Goal: Task Accomplishment & Management: Use online tool/utility

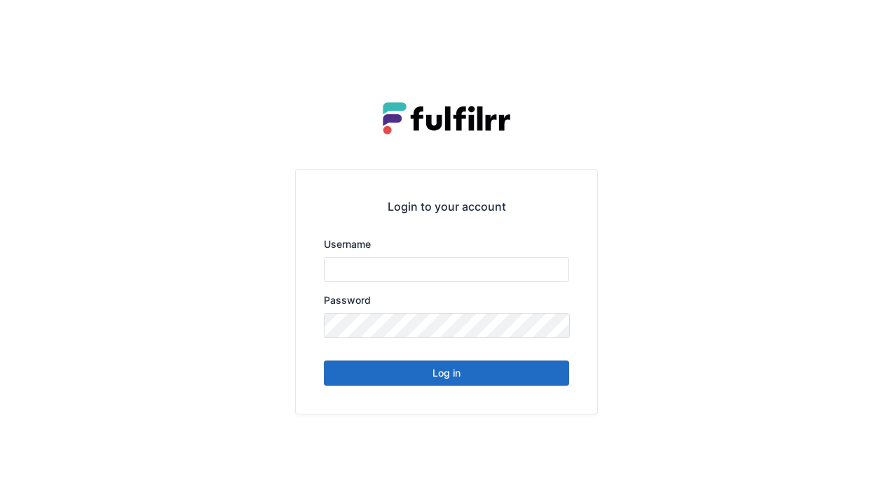
type input "******"
click at [497, 381] on button "Log in" at bounding box center [446, 373] width 245 height 25
type input "******"
click at [492, 374] on button "Log in" at bounding box center [446, 373] width 245 height 25
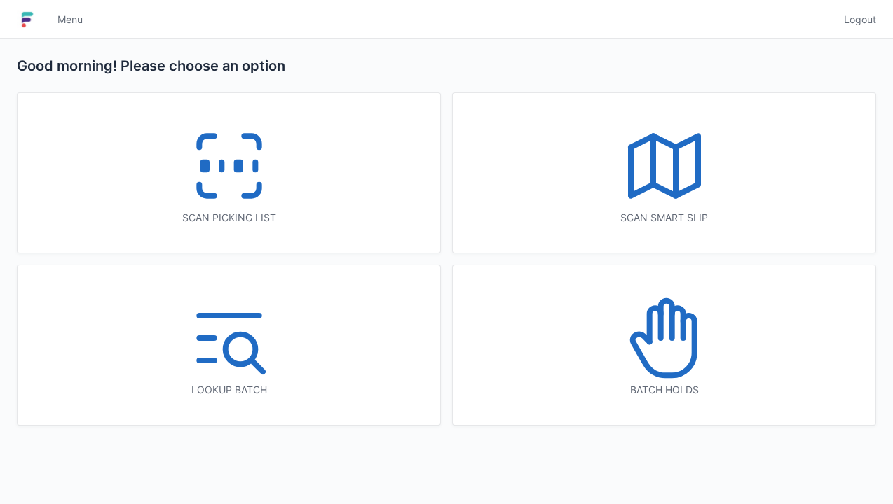
click at [270, 184] on icon at bounding box center [229, 166] width 90 height 90
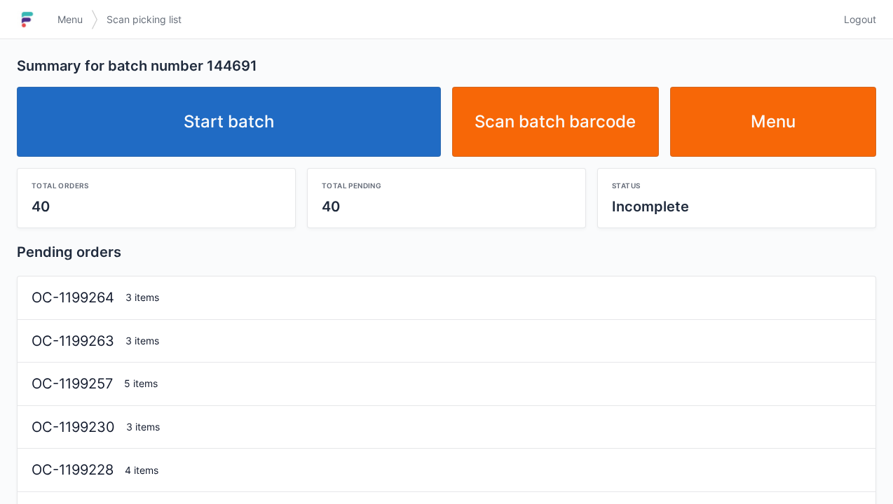
click at [317, 144] on link "Start batch" at bounding box center [229, 122] width 424 height 70
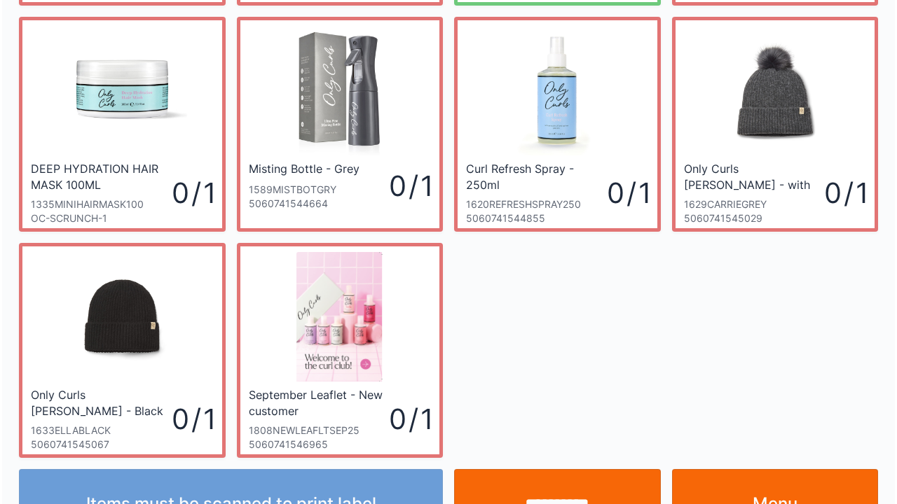
scroll to position [308, 0]
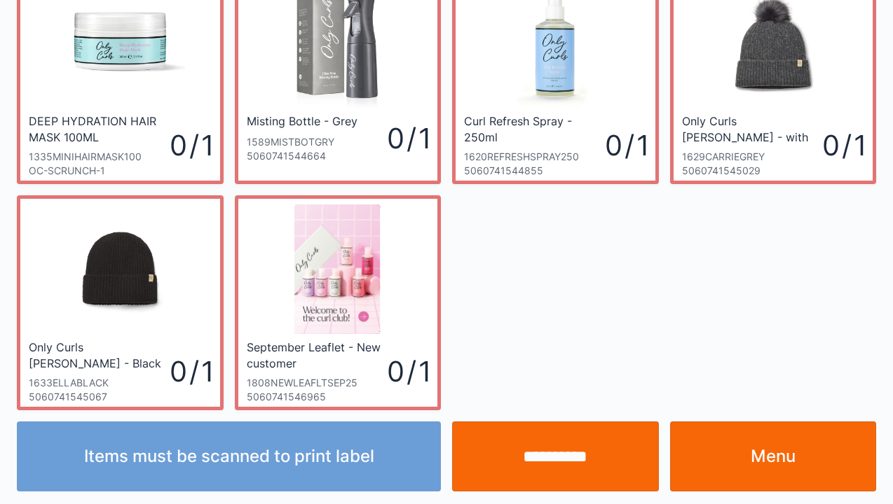
click at [577, 461] on input "**********" at bounding box center [555, 457] width 207 height 70
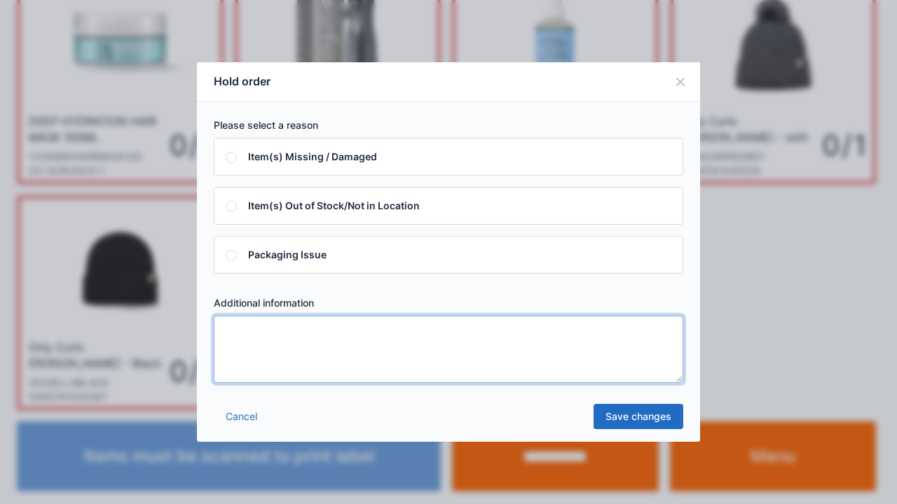
click at [338, 376] on textarea at bounding box center [448, 349] width 469 height 67
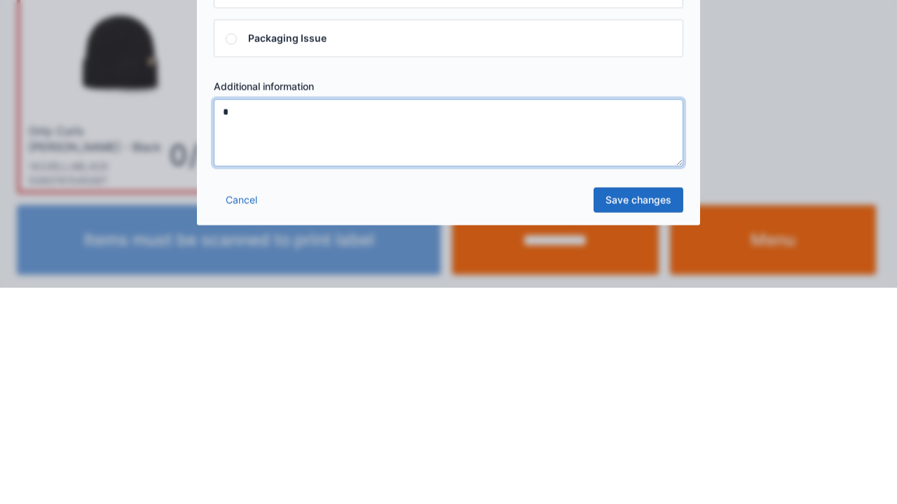
type textarea "*"
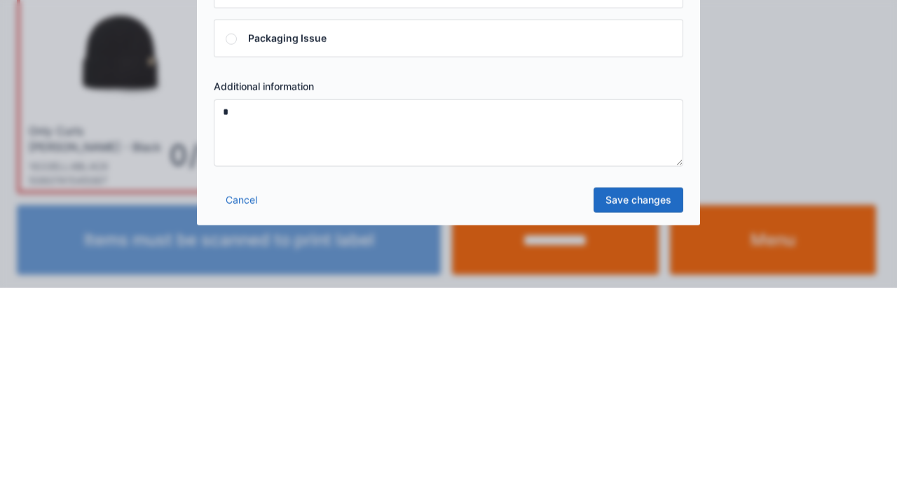
click at [661, 422] on link "Save changes" at bounding box center [638, 416] width 90 height 25
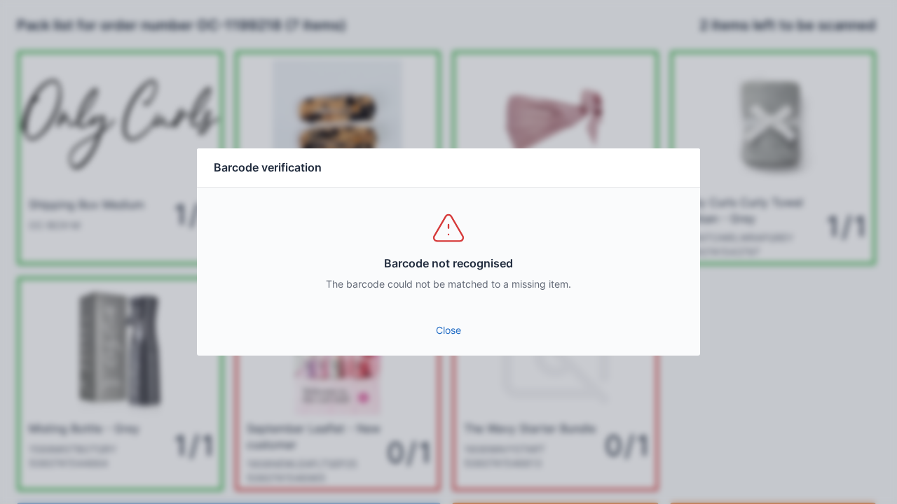
click at [436, 330] on link "Close" at bounding box center [448, 330] width 481 height 25
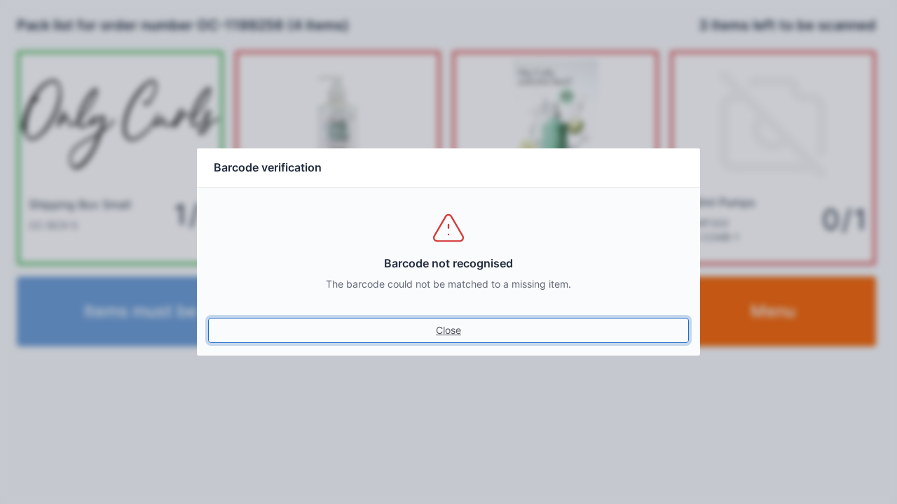
click at [458, 339] on link "Close" at bounding box center [448, 330] width 481 height 25
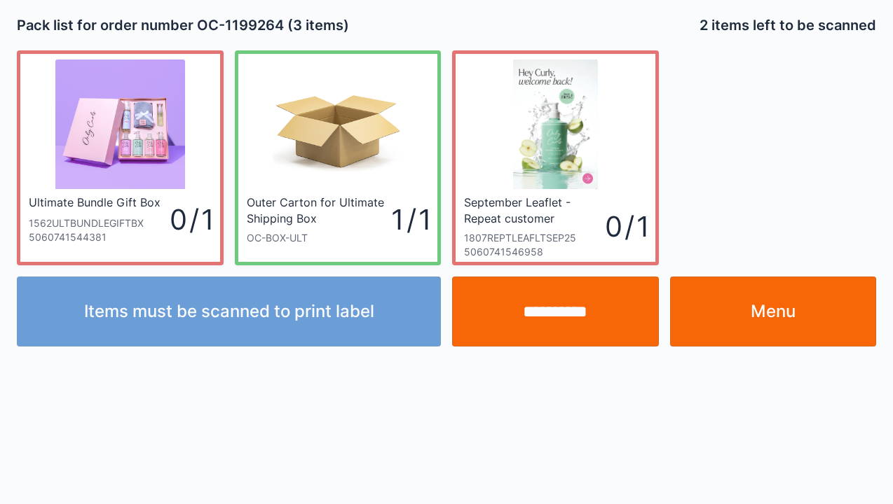
click at [555, 317] on input "**********" at bounding box center [555, 312] width 207 height 70
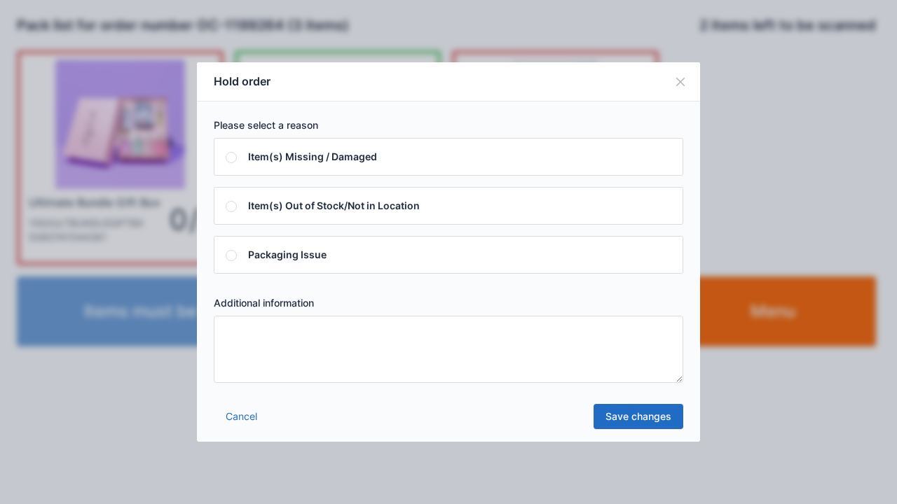
click at [338, 366] on textarea at bounding box center [448, 349] width 469 height 67
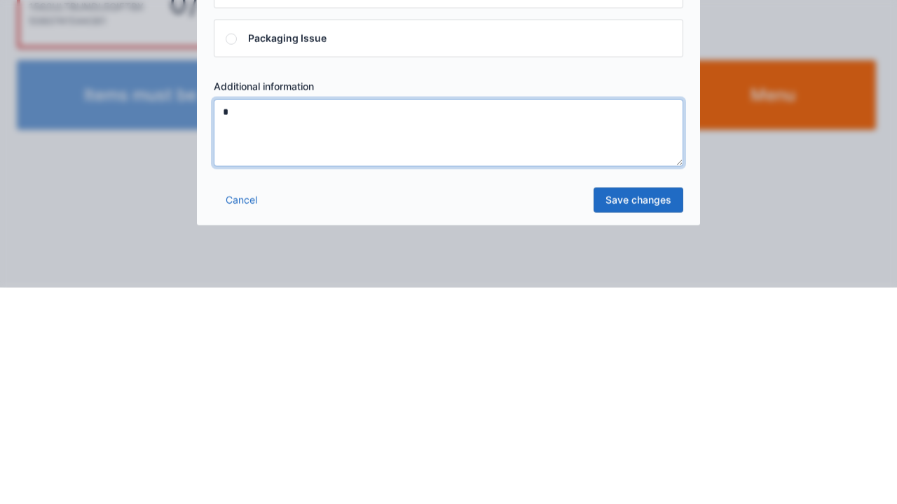
type textarea "*"
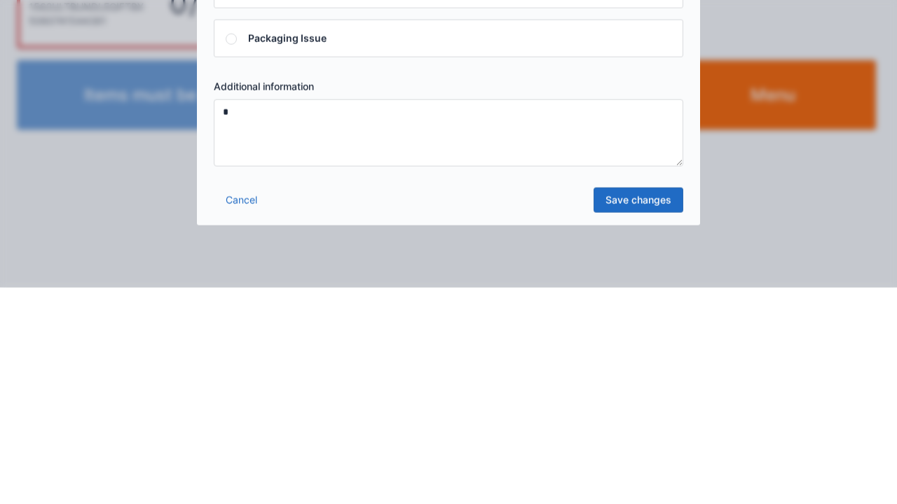
click at [639, 425] on link "Save changes" at bounding box center [638, 416] width 90 height 25
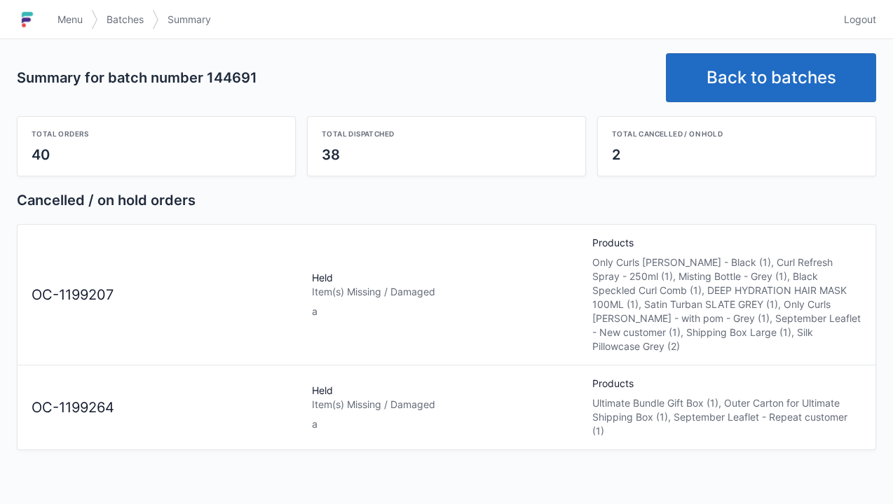
click at [803, 76] on link "Back to batches" at bounding box center [771, 77] width 210 height 49
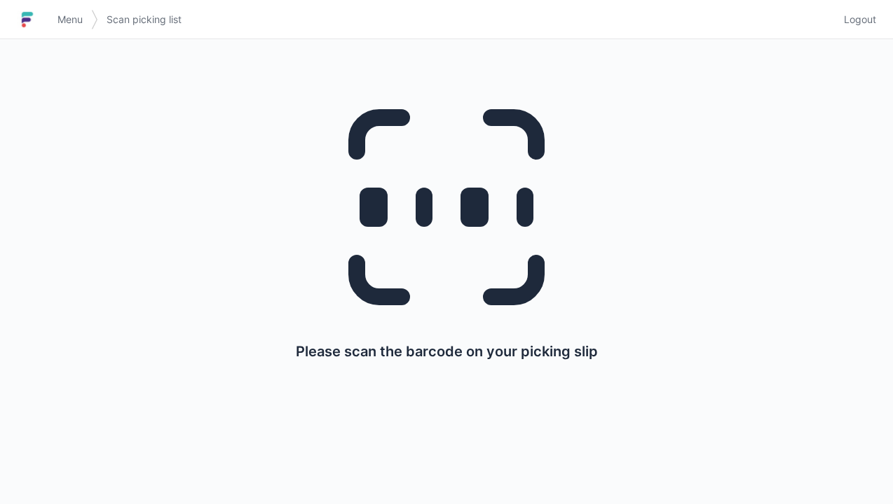
click at [872, 24] on span "Logout" at bounding box center [860, 20] width 32 height 14
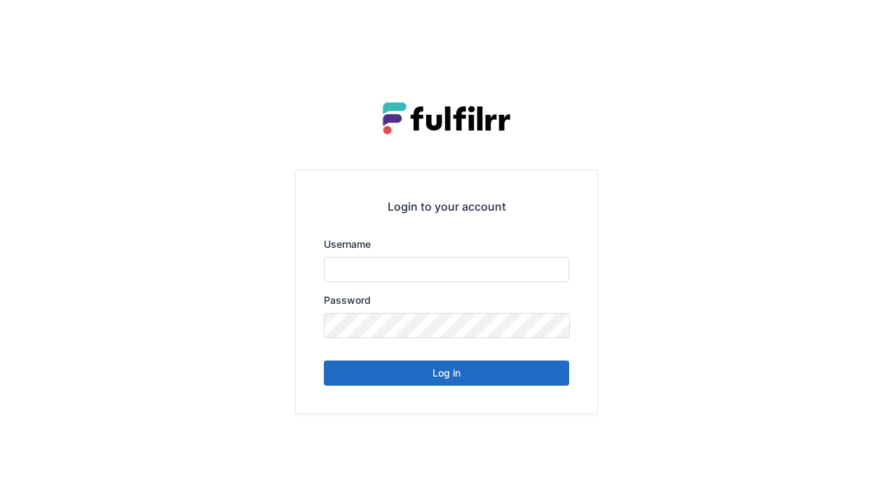
type input "******"
click at [539, 381] on button "Log in" at bounding box center [446, 373] width 245 height 25
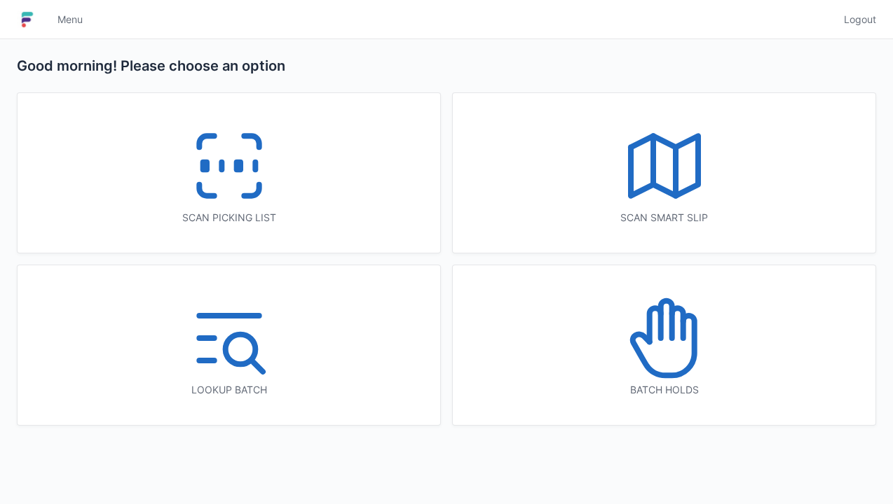
click at [694, 345] on icon at bounding box center [663, 346] width 62 height 60
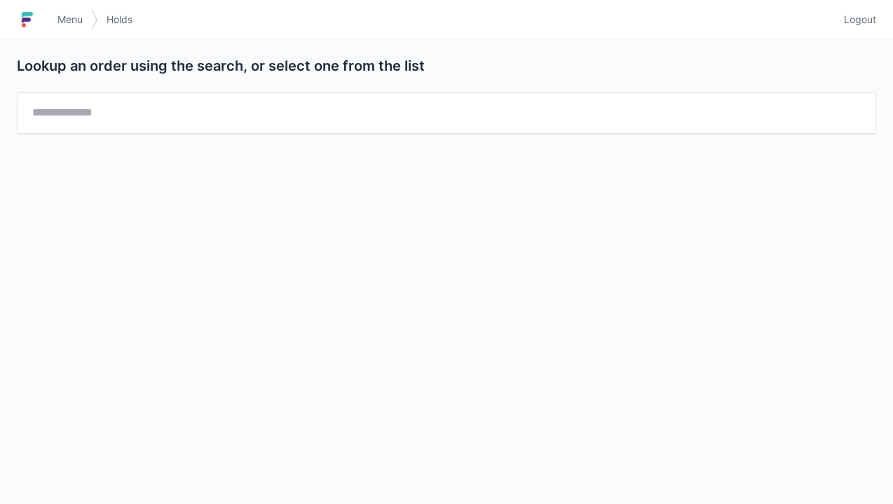
click at [867, 10] on link "Logout" at bounding box center [855, 19] width 41 height 25
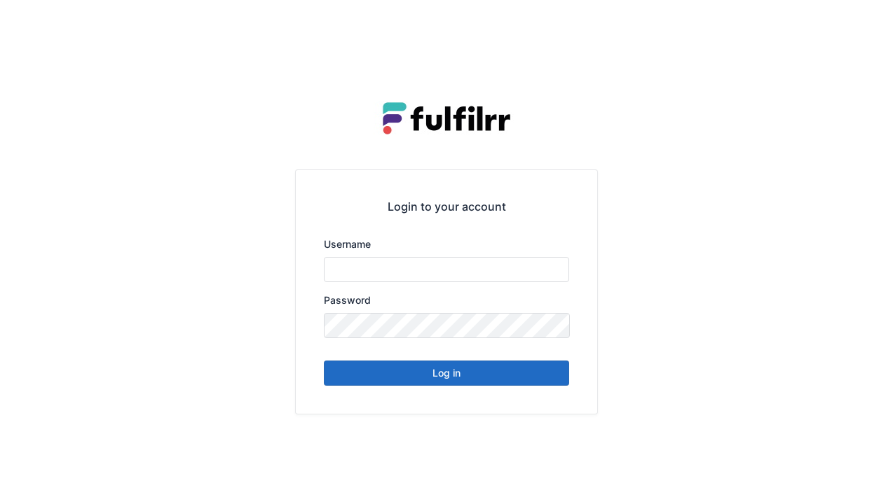
type input "******"
click at [528, 381] on button "Log in" at bounding box center [446, 373] width 245 height 25
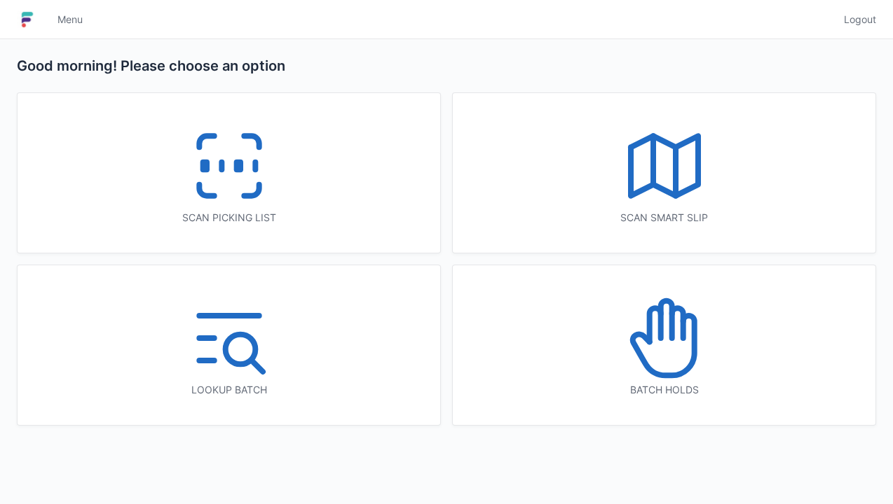
click at [689, 350] on icon at bounding box center [664, 339] width 90 height 90
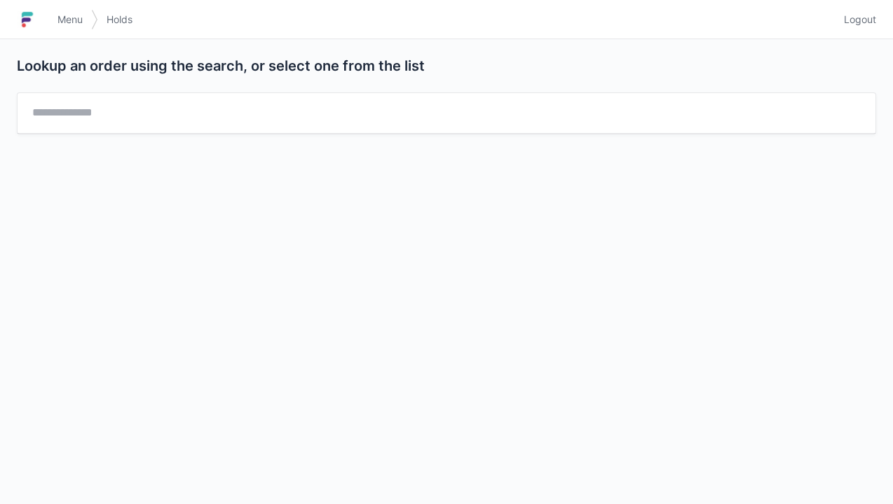
click at [858, 31] on link "Logout" at bounding box center [855, 19] width 41 height 25
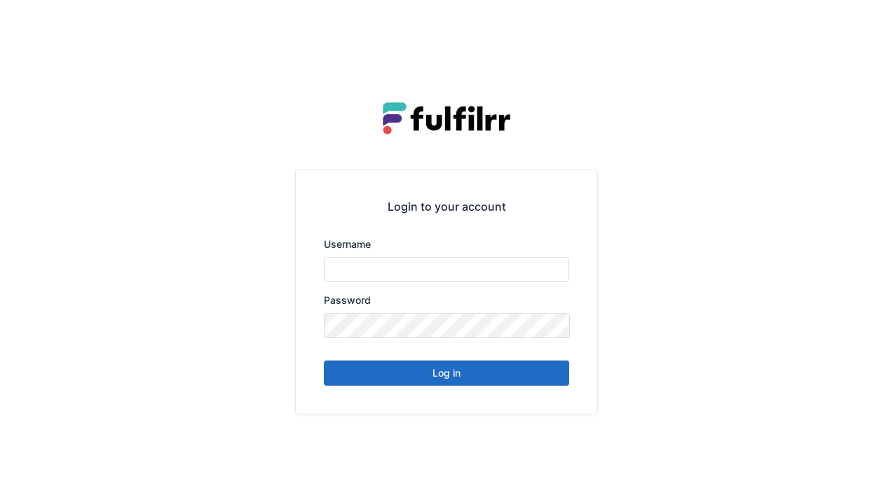
type input "******"
click at [535, 381] on button "Log in" at bounding box center [446, 373] width 245 height 25
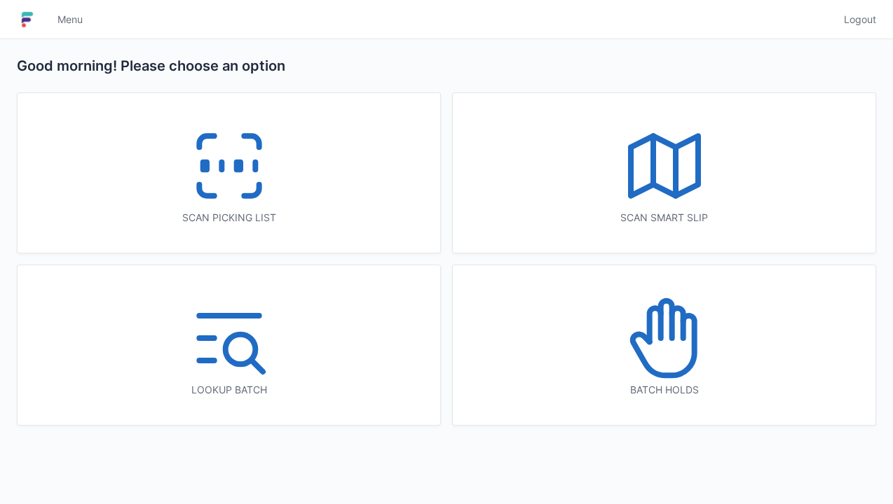
click at [703, 364] on icon at bounding box center [664, 339] width 90 height 90
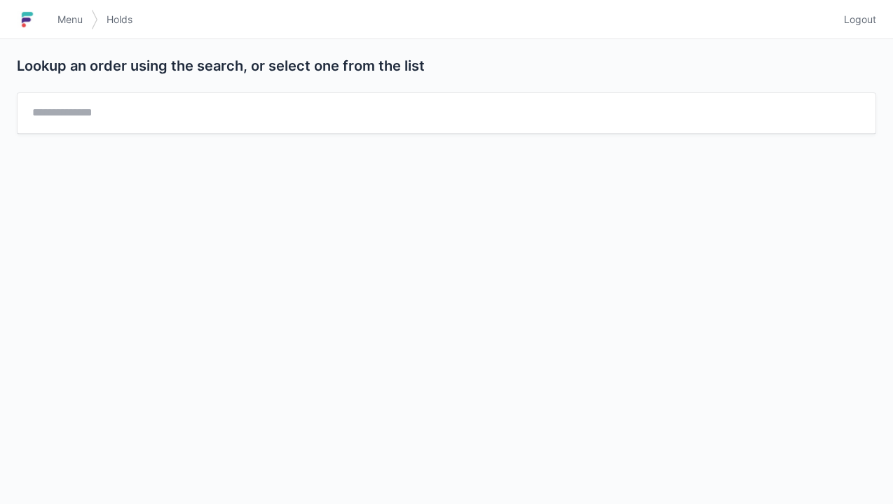
click at [849, 29] on link "Logout" at bounding box center [855, 19] width 41 height 25
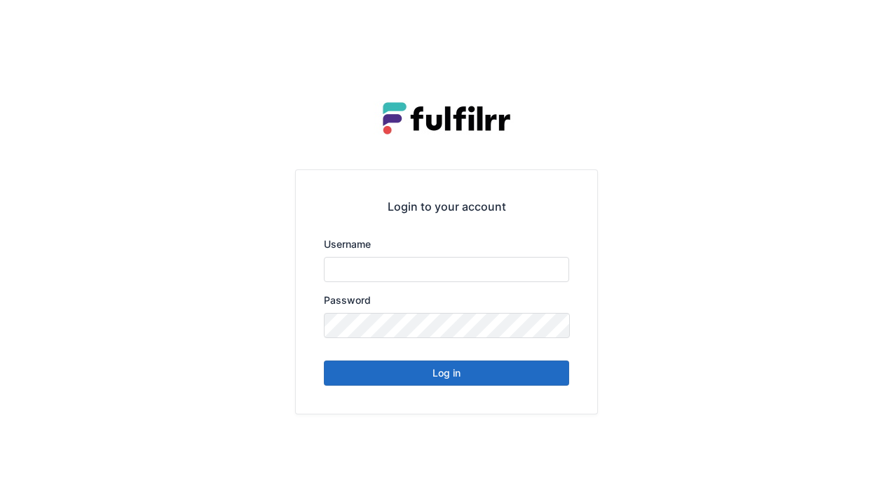
type input "******"
click at [497, 383] on button "Log in" at bounding box center [446, 373] width 245 height 25
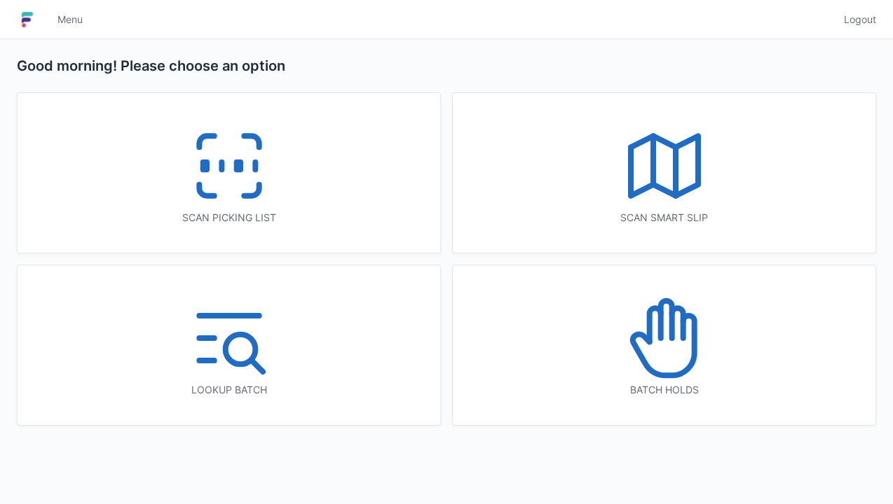
click at [256, 195] on icon at bounding box center [251, 190] width 15 height 11
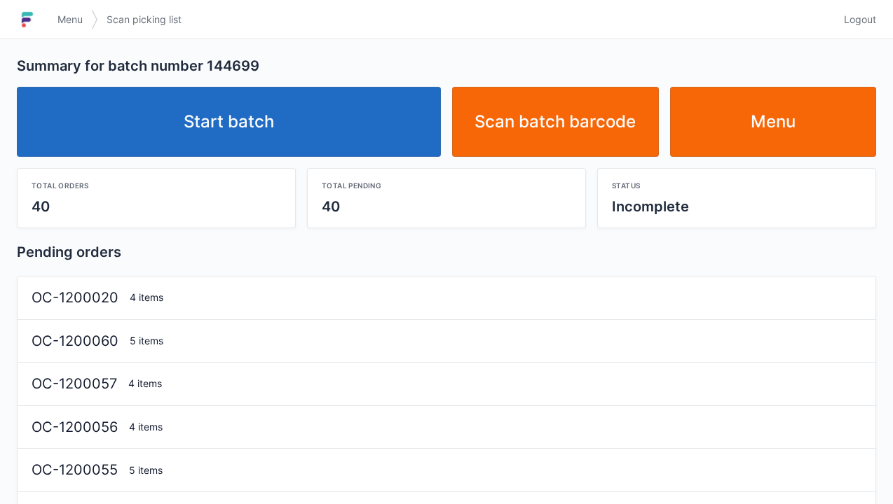
click at [388, 128] on link "Start batch" at bounding box center [229, 122] width 424 height 70
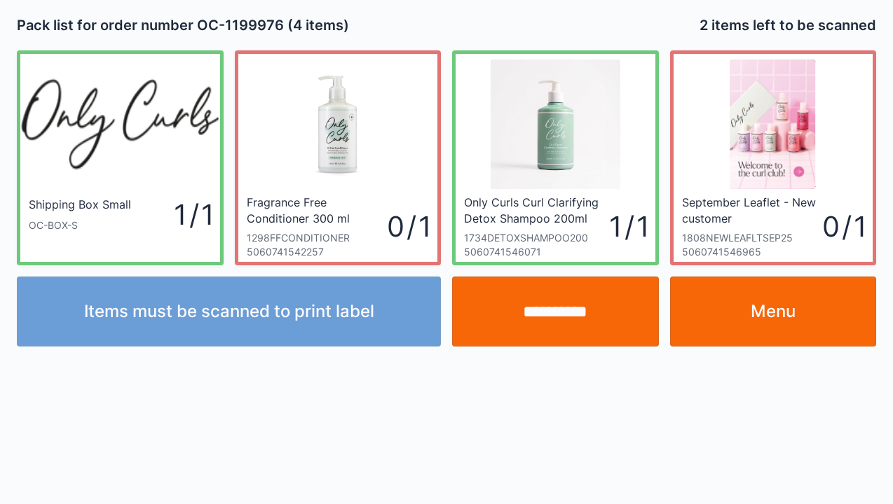
click at [563, 311] on input "**********" at bounding box center [555, 312] width 207 height 70
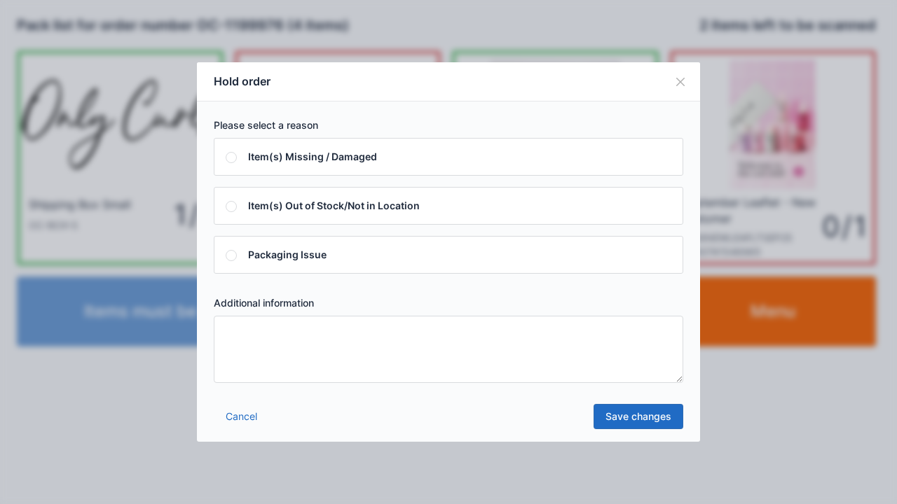
click at [301, 354] on textarea at bounding box center [448, 349] width 469 height 67
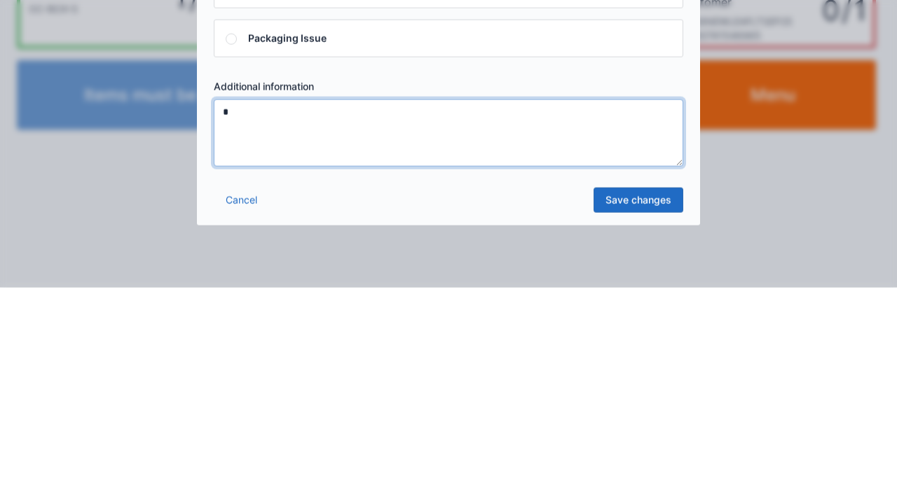
type textarea "*"
click at [629, 413] on link "Save changes" at bounding box center [638, 416] width 90 height 25
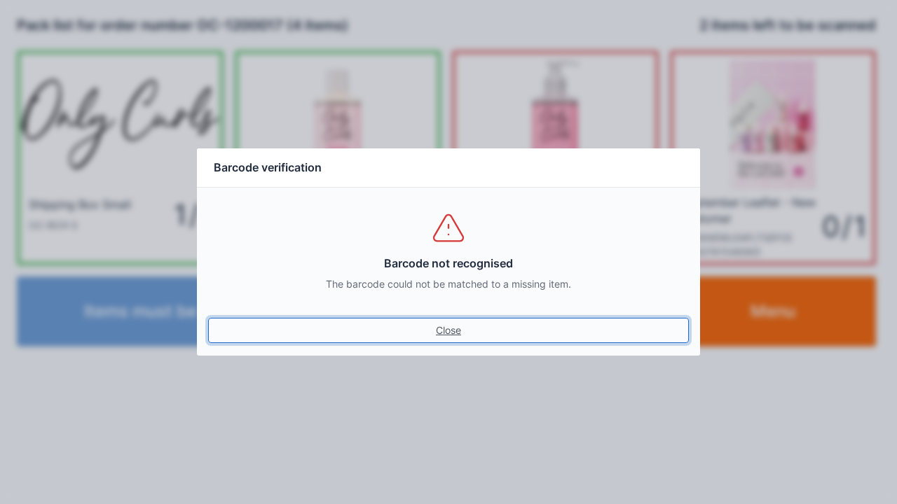
click at [458, 337] on link "Close" at bounding box center [448, 330] width 481 height 25
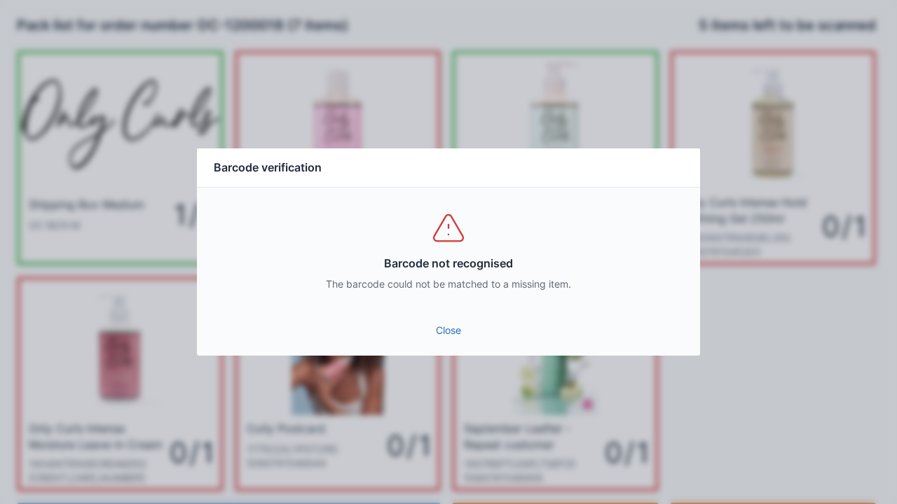
click at [454, 334] on link "Close" at bounding box center [448, 330] width 481 height 25
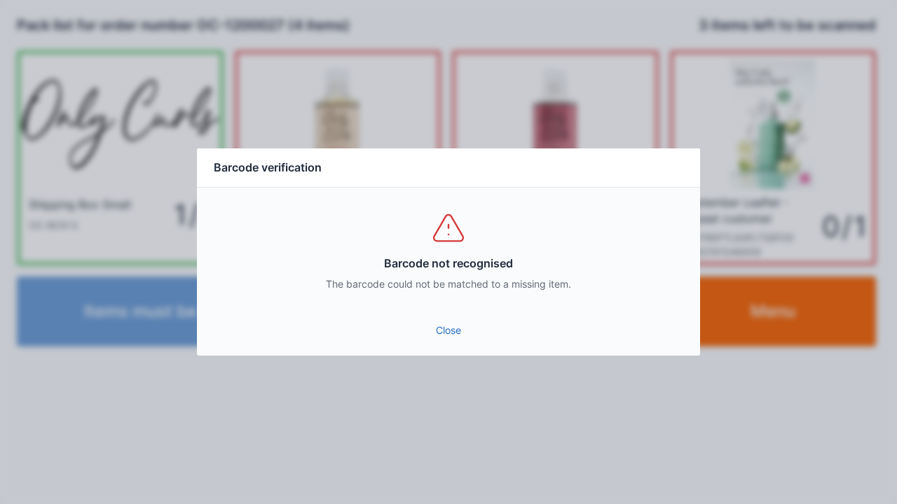
click at [446, 329] on link "Close" at bounding box center [448, 330] width 481 height 25
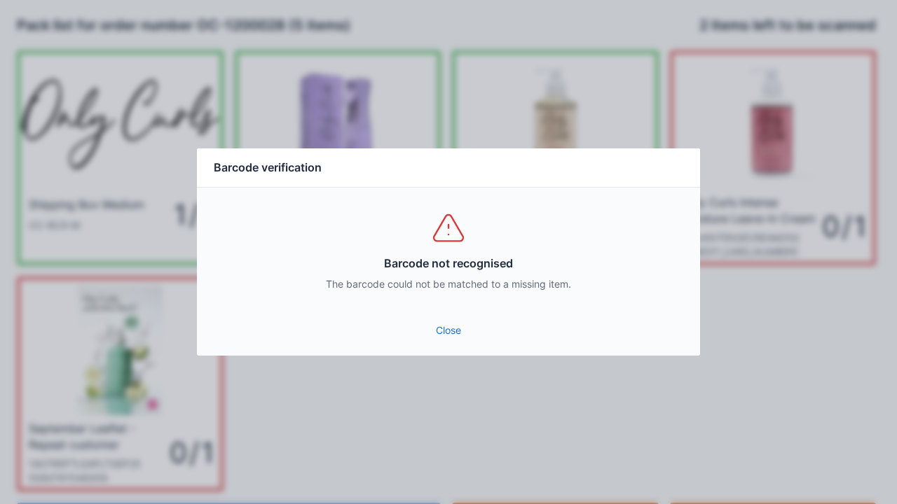
click at [447, 310] on div "Barcode not recognised The barcode could not be matched to a missing item." at bounding box center [448, 251] width 503 height 126
click at [451, 337] on link "Close" at bounding box center [448, 330] width 481 height 25
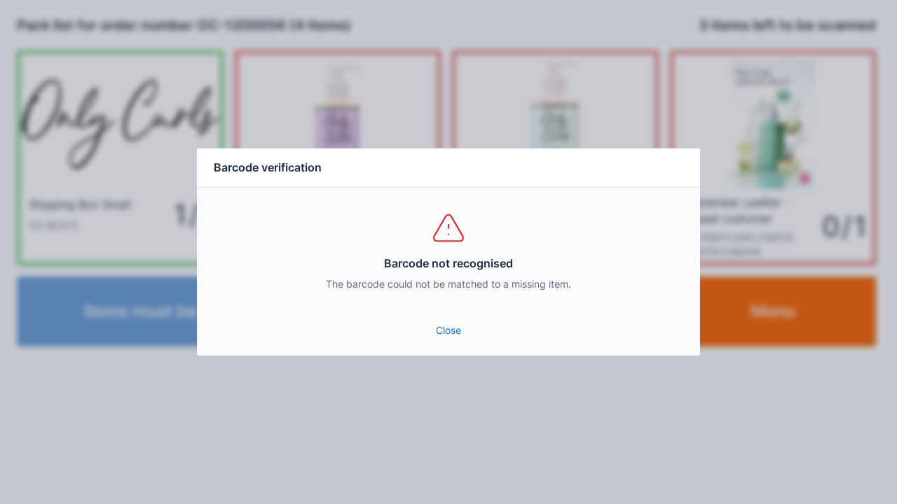
click at [470, 339] on link "Close" at bounding box center [448, 330] width 481 height 25
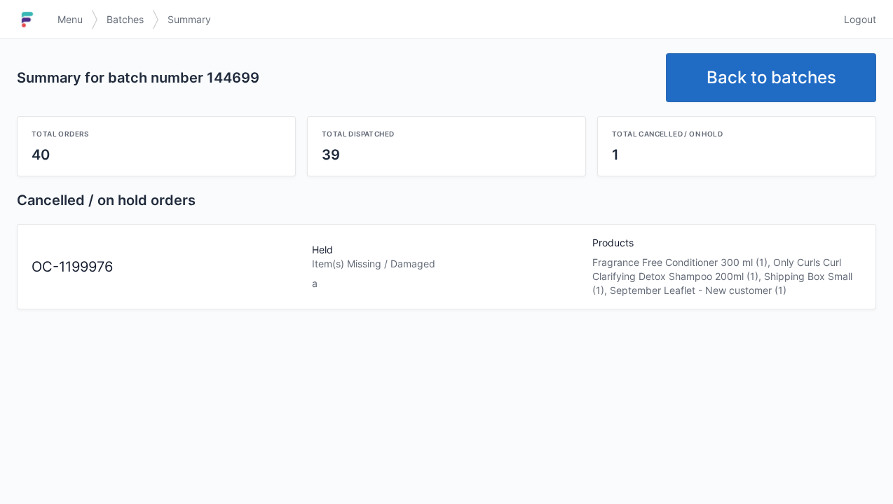
click at [804, 89] on link "Back to batches" at bounding box center [771, 77] width 210 height 49
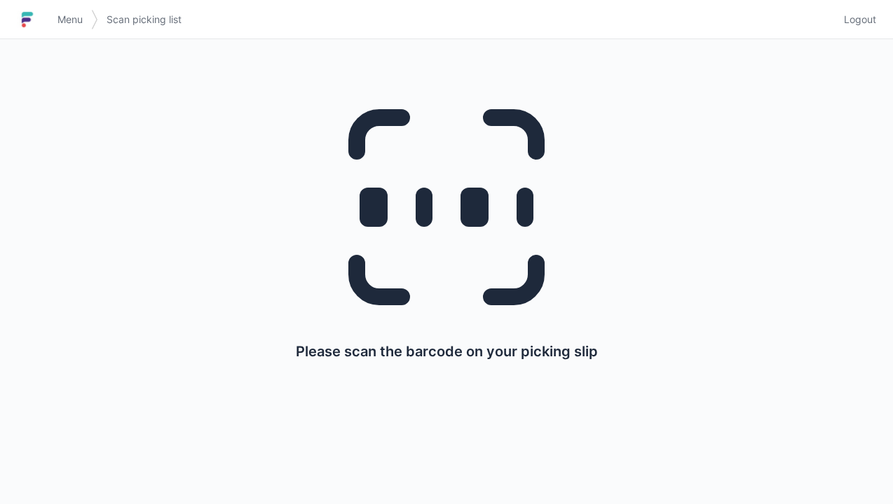
click at [871, 22] on span "Logout" at bounding box center [860, 20] width 32 height 14
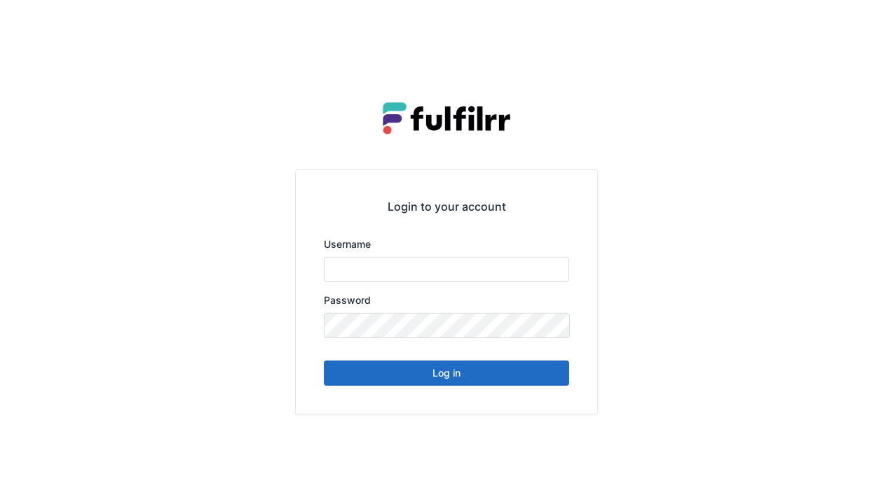
type input "******"
click at [525, 385] on button "Log in" at bounding box center [446, 373] width 245 height 25
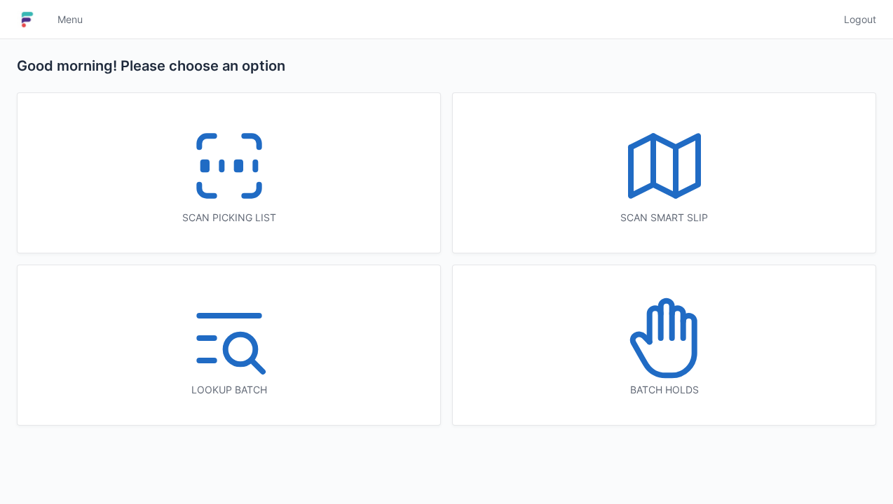
click at [681, 357] on icon at bounding box center [664, 339] width 90 height 90
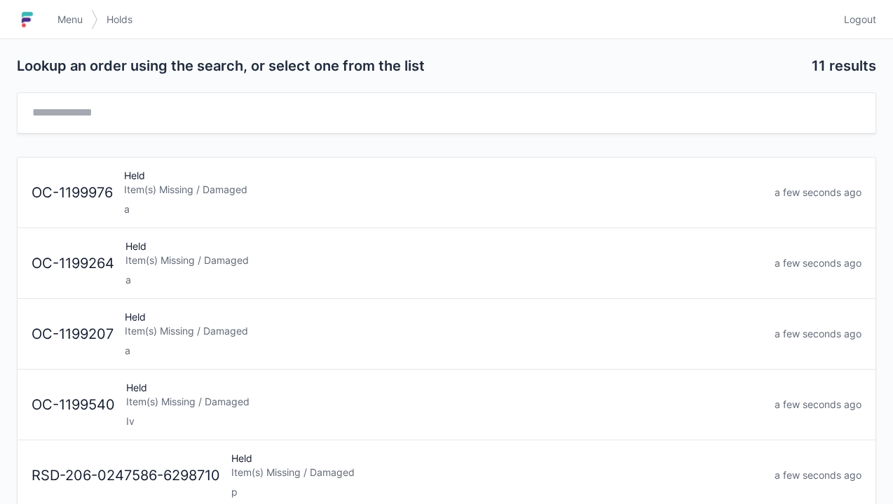
click at [343, 189] on div "Item(s) Missing / Damaged" at bounding box center [443, 190] width 639 height 14
click at [247, 282] on div "a" at bounding box center [444, 280] width 638 height 14
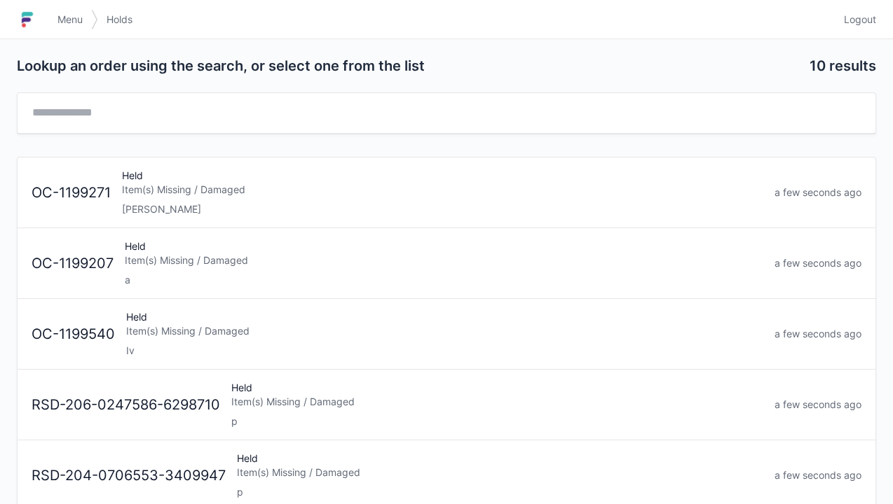
click at [856, 16] on span "Logout" at bounding box center [860, 20] width 32 height 14
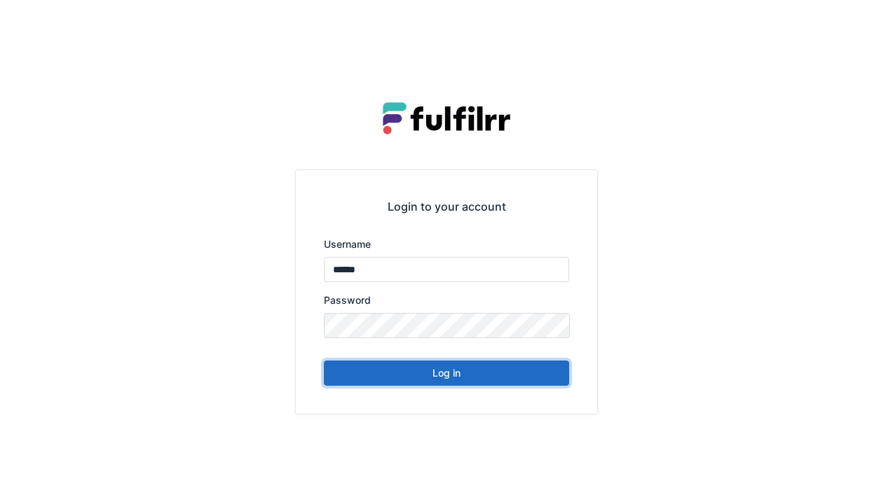
click at [500, 376] on button "Log in" at bounding box center [446, 373] width 245 height 25
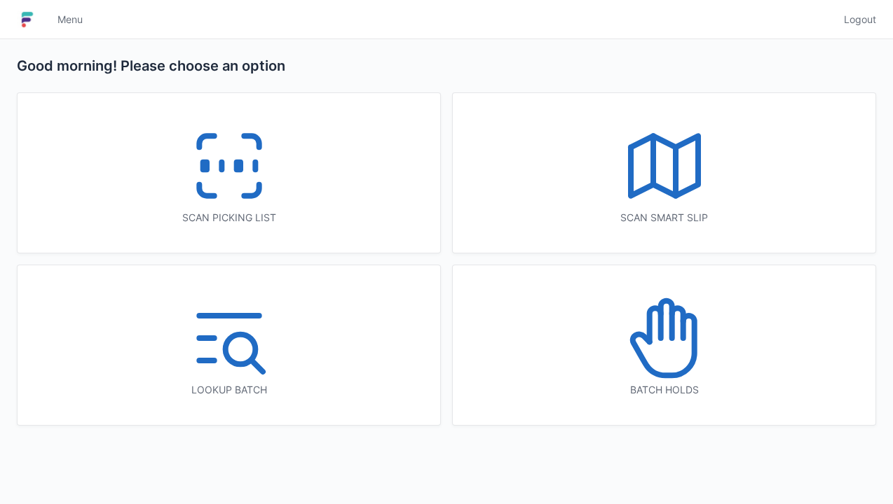
click at [250, 158] on icon at bounding box center [229, 166] width 90 height 90
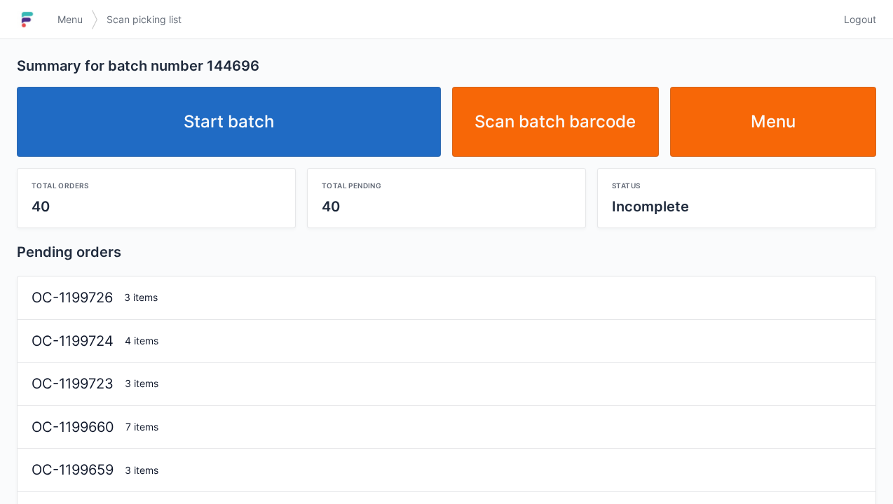
click at [322, 122] on link "Start batch" at bounding box center [229, 122] width 424 height 70
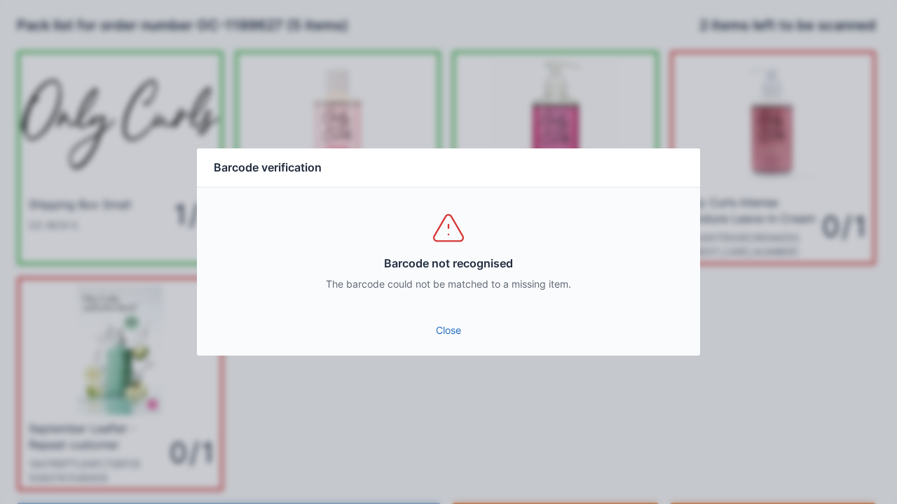
click at [454, 337] on link "Close" at bounding box center [448, 330] width 481 height 25
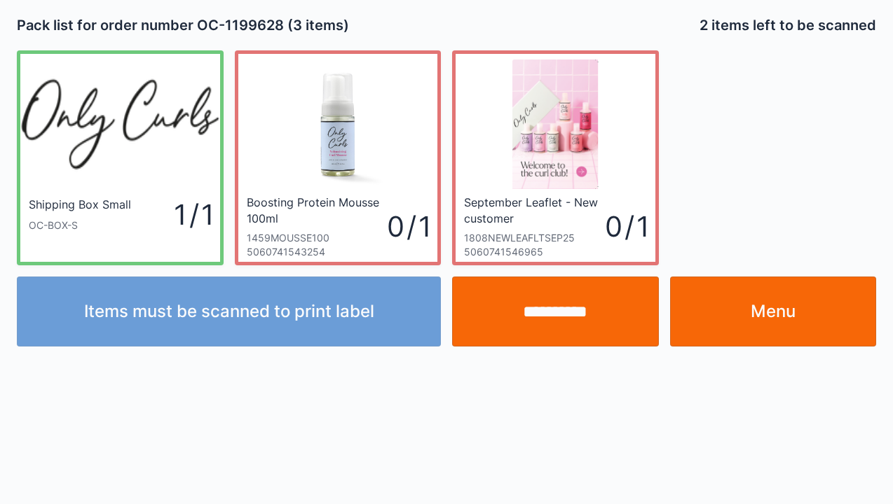
click at [562, 322] on input "**********" at bounding box center [555, 312] width 207 height 70
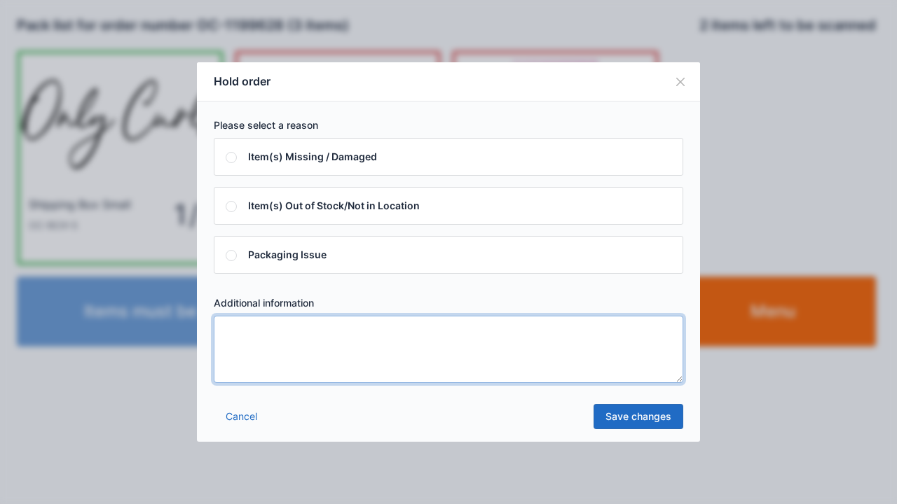
click at [362, 371] on textarea at bounding box center [448, 349] width 469 height 67
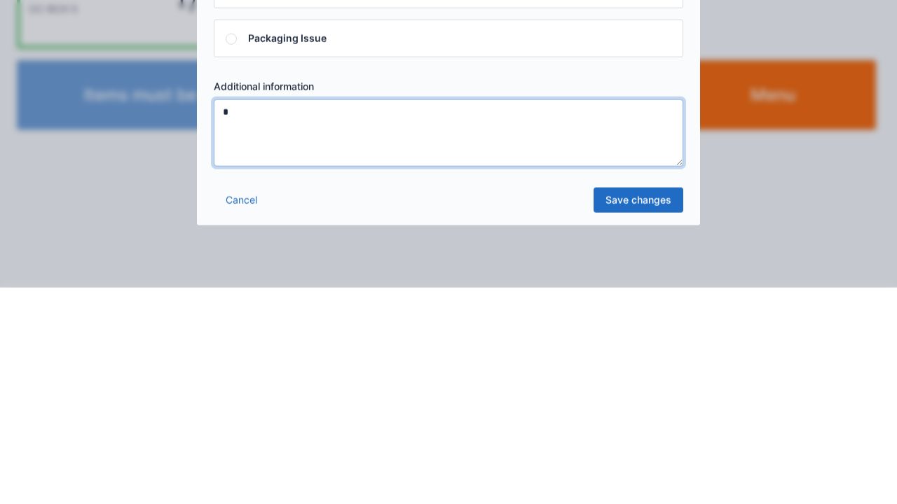
type textarea "*"
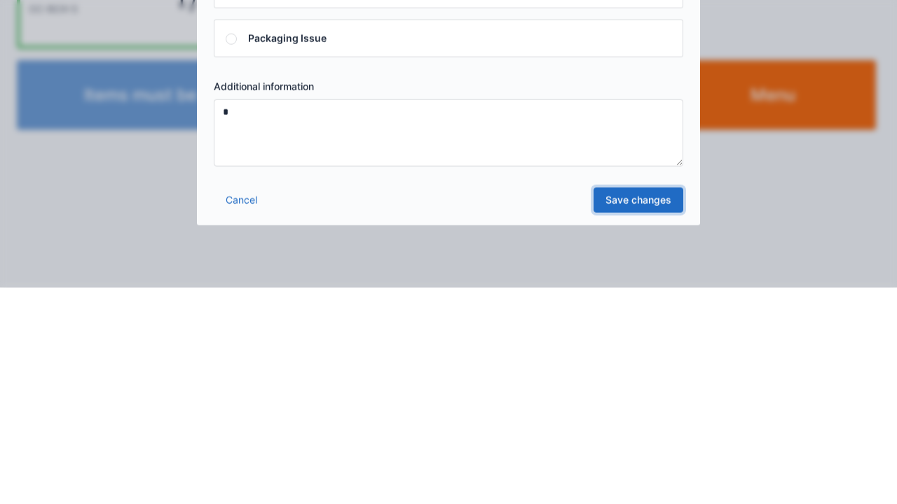
click at [635, 426] on link "Save changes" at bounding box center [638, 416] width 90 height 25
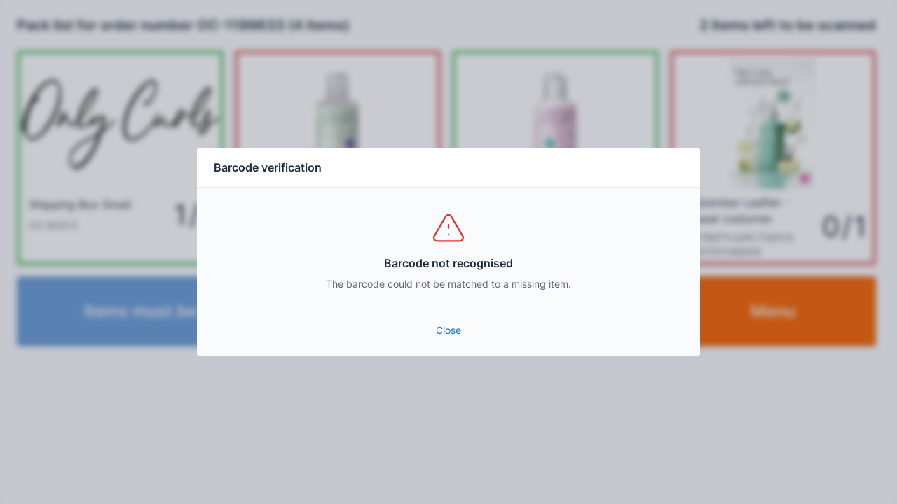
click at [447, 325] on link "Close" at bounding box center [448, 330] width 481 height 25
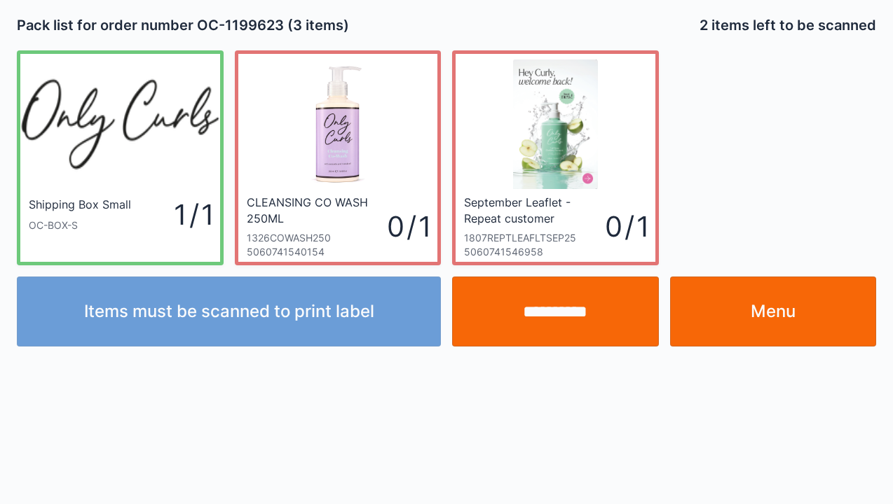
click at [574, 306] on input "**********" at bounding box center [555, 312] width 207 height 70
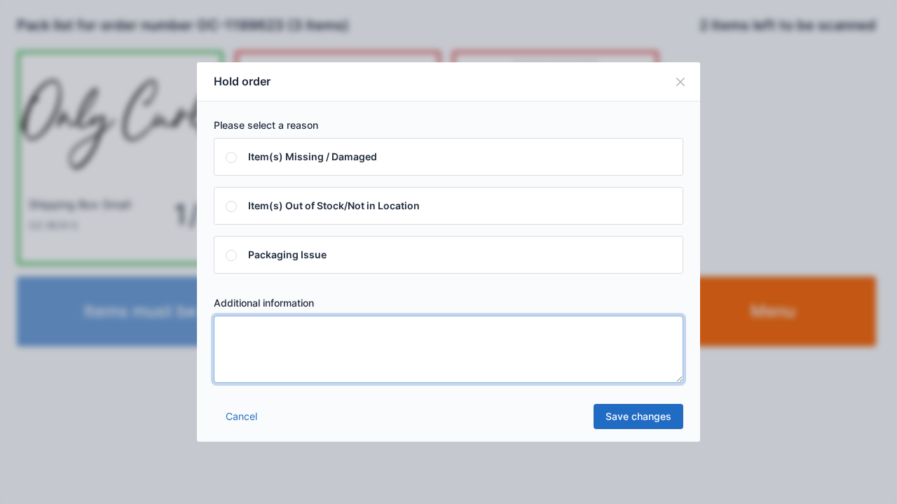
click at [366, 378] on textarea at bounding box center [448, 349] width 469 height 67
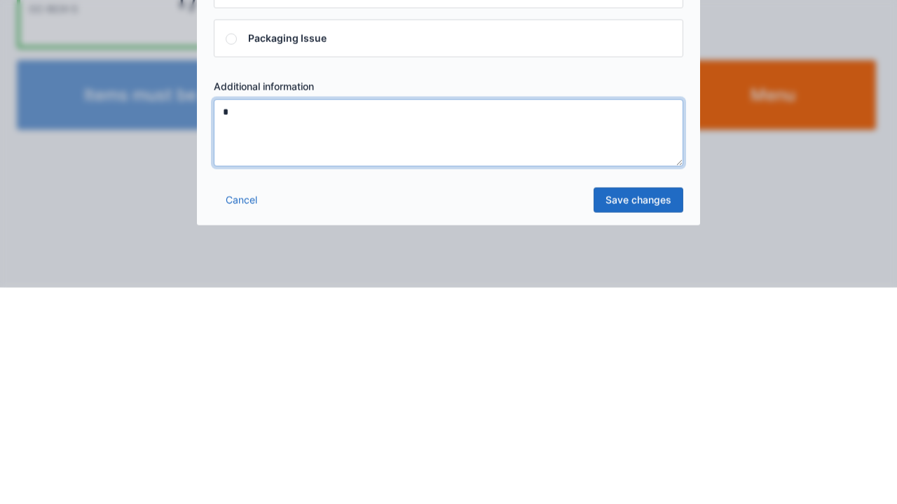
type textarea "*"
click at [643, 424] on link "Save changes" at bounding box center [638, 416] width 90 height 25
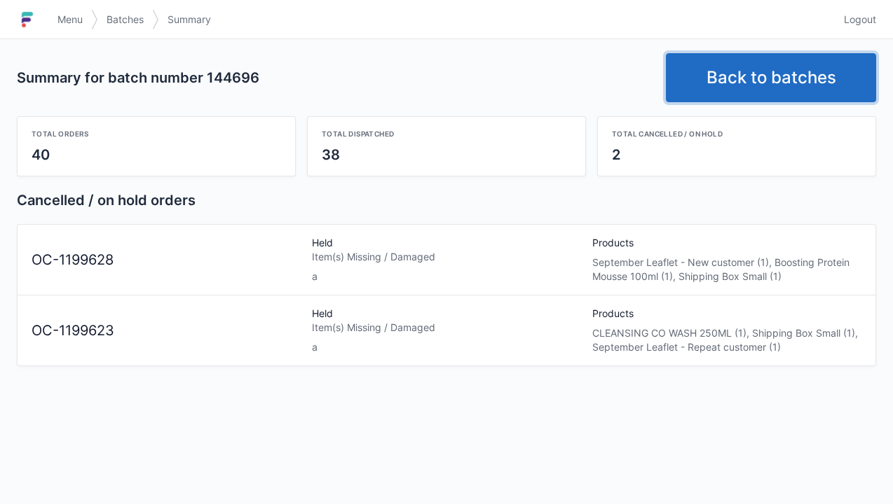
click at [806, 60] on link "Back to batches" at bounding box center [771, 77] width 210 height 49
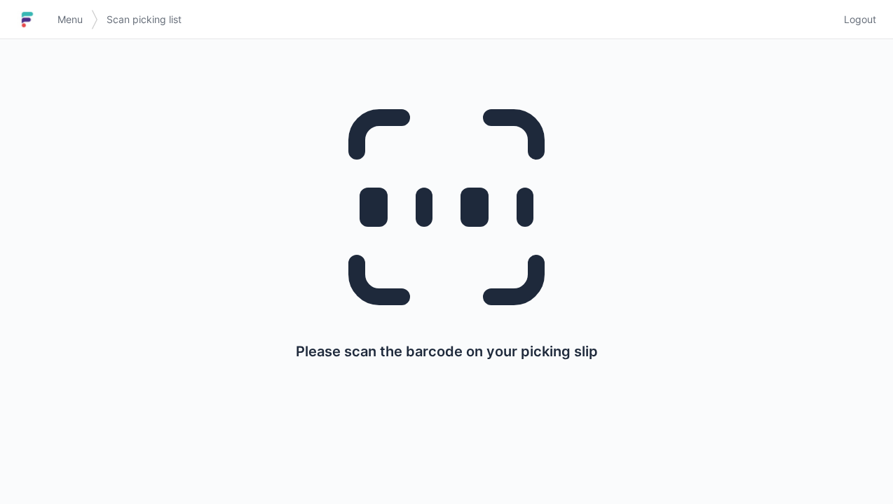
click at [859, 19] on span "Logout" at bounding box center [860, 20] width 32 height 14
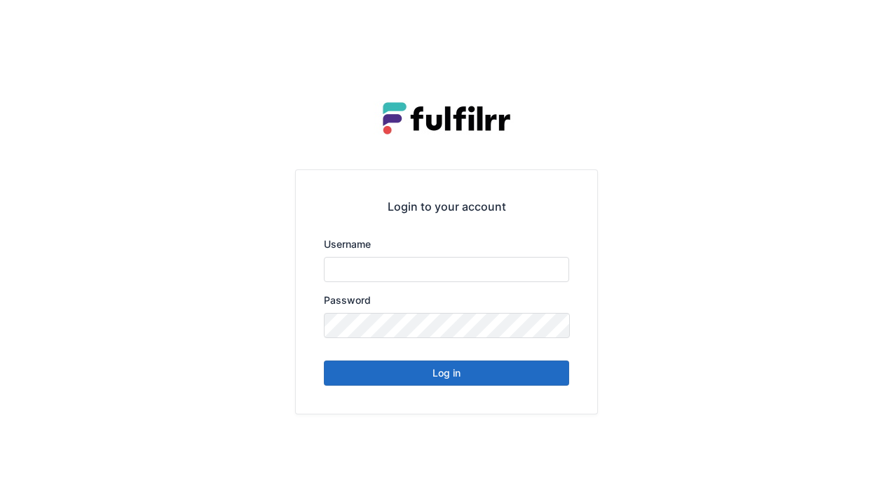
type input "******"
click at [508, 373] on button "Log in" at bounding box center [446, 373] width 245 height 25
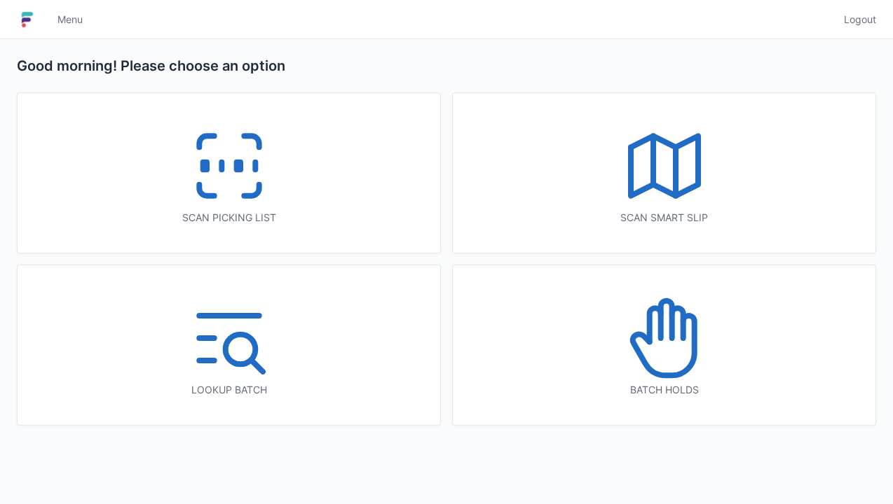
click at [681, 357] on icon at bounding box center [664, 339] width 90 height 90
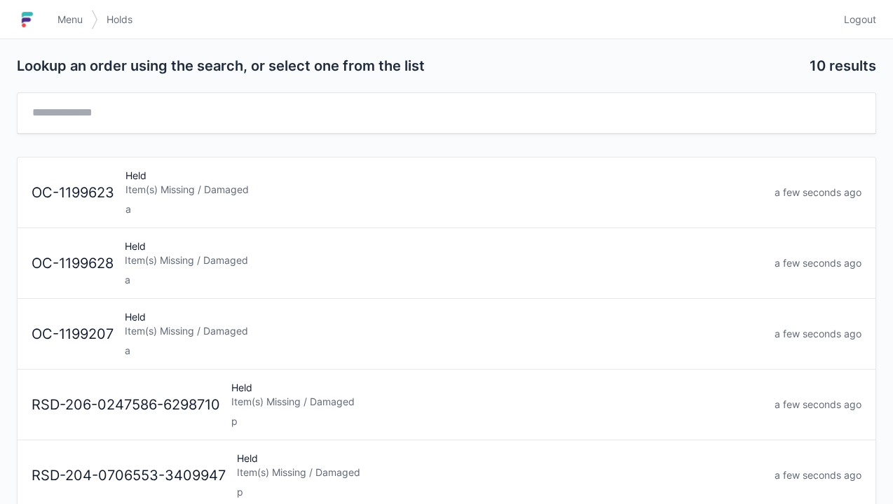
click at [335, 208] on div "a" at bounding box center [444, 209] width 638 height 14
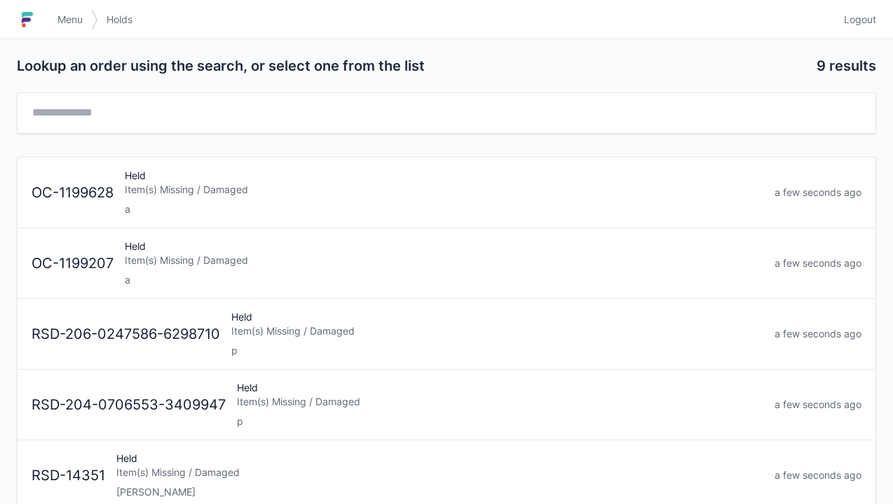
click at [418, 202] on div "a" at bounding box center [444, 209] width 638 height 14
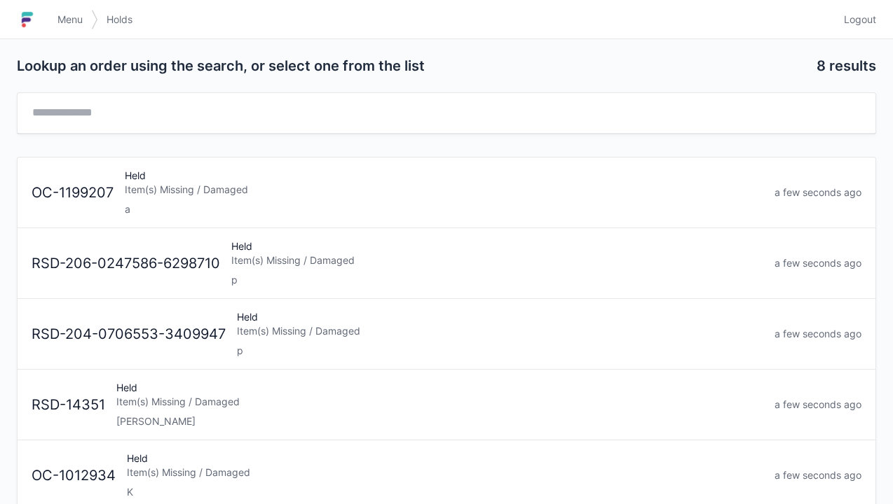
click at [359, 178] on div "Held Item(s) Missing / Damaged a" at bounding box center [443, 193] width 649 height 48
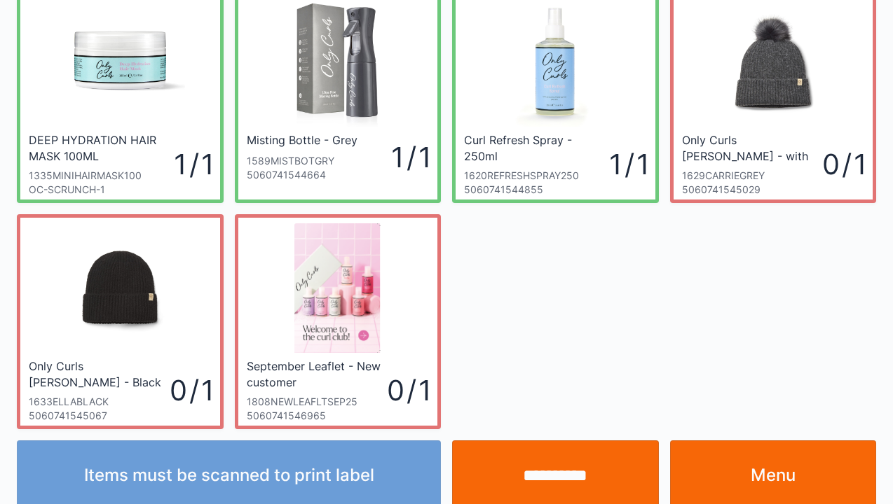
scroll to position [308, 0]
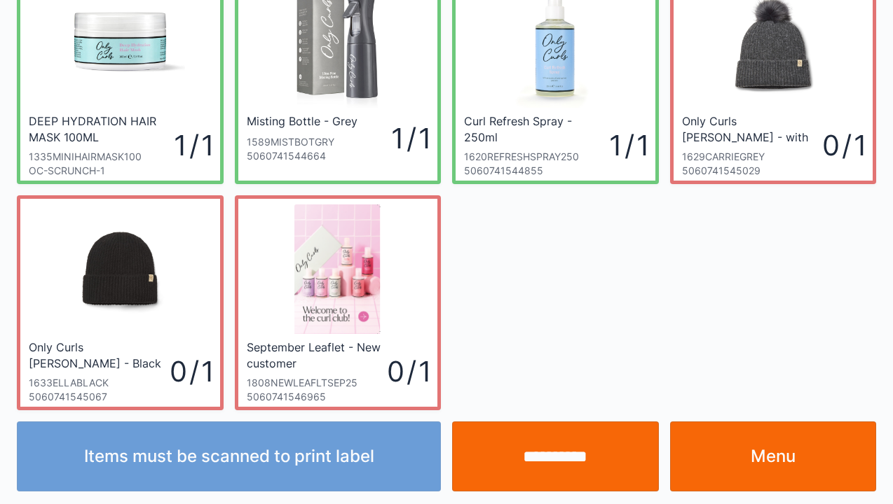
click at [790, 453] on link "Menu" at bounding box center [773, 457] width 207 height 70
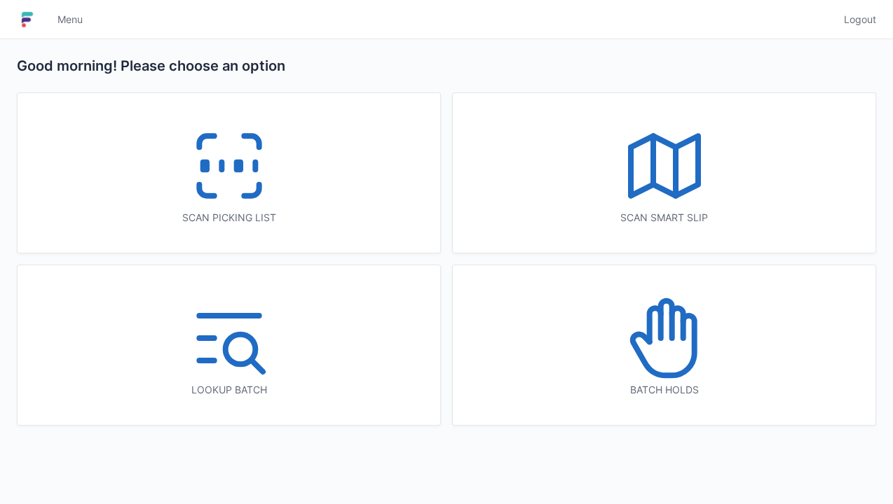
click at [257, 203] on icon at bounding box center [229, 166] width 90 height 90
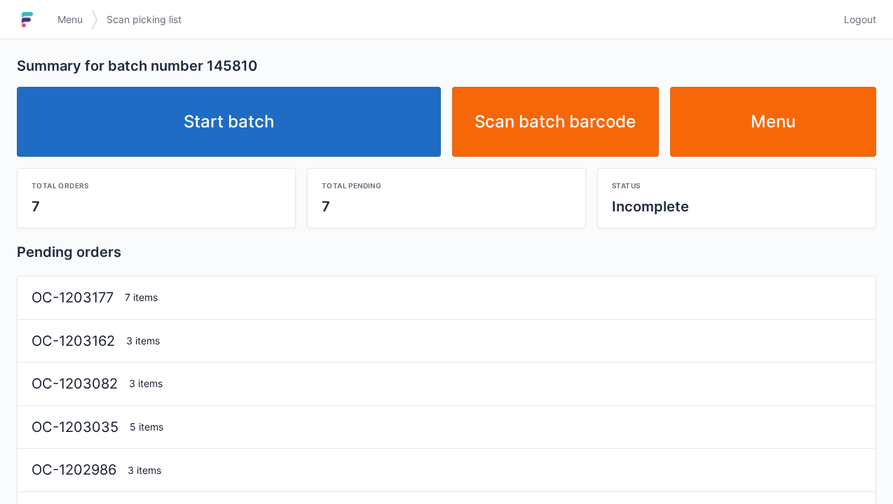
click at [350, 142] on link "Start batch" at bounding box center [229, 122] width 424 height 70
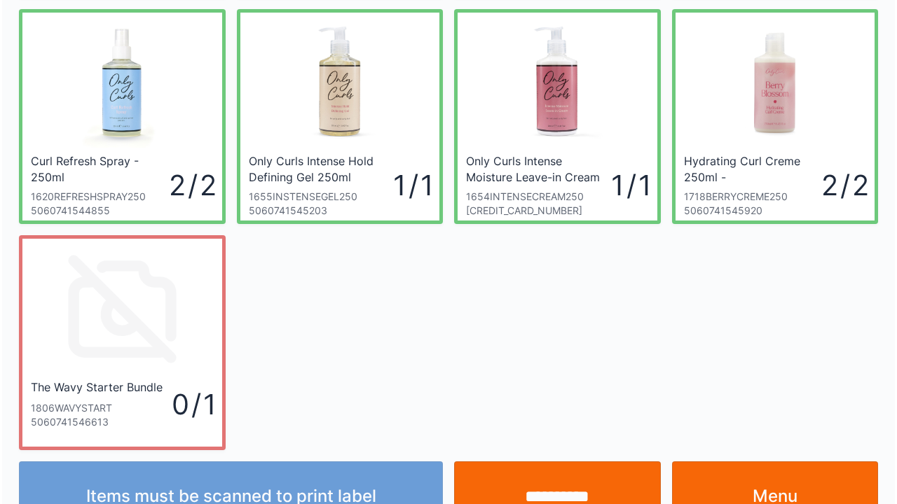
scroll to position [533, 0]
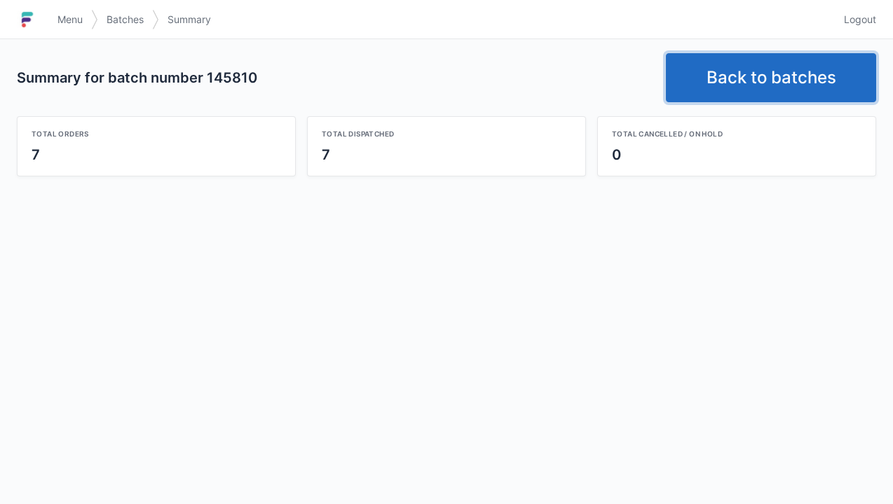
click at [750, 81] on link "Back to batches" at bounding box center [771, 77] width 210 height 49
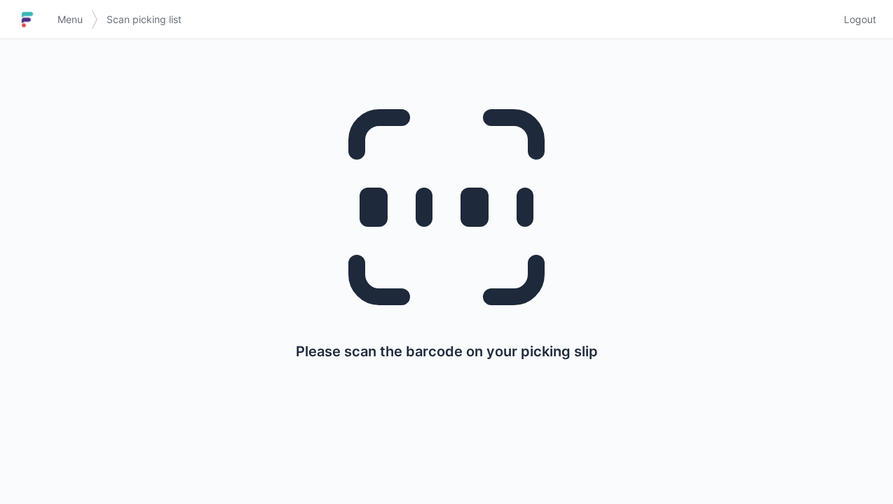
click at [858, 32] on link "Logout" at bounding box center [855, 19] width 41 height 25
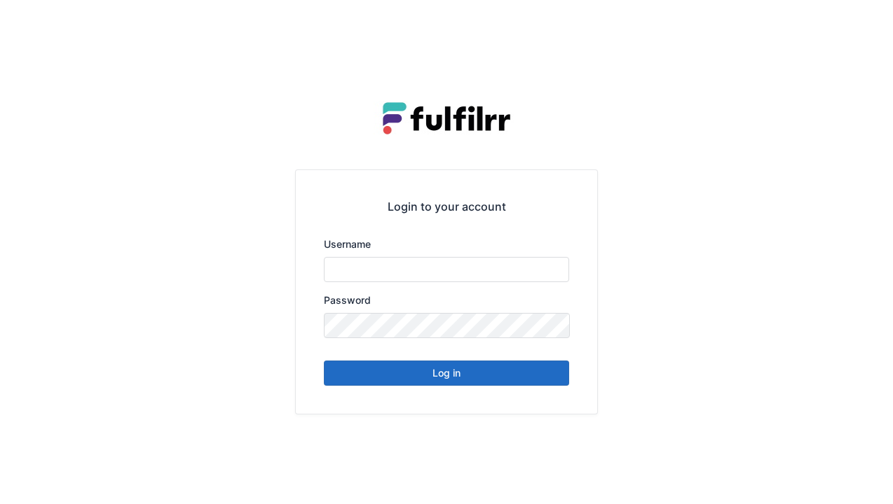
type input "******"
click at [556, 379] on button "Log in" at bounding box center [446, 373] width 245 height 25
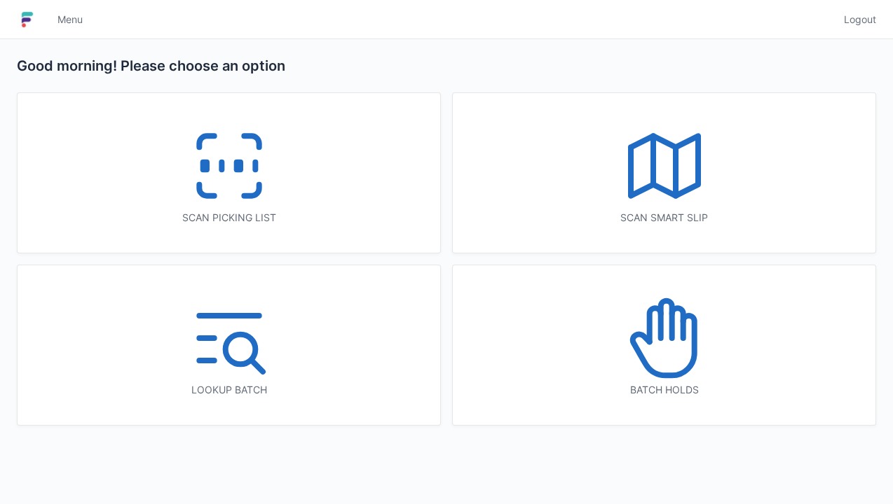
click at [256, 177] on icon at bounding box center [229, 166] width 90 height 90
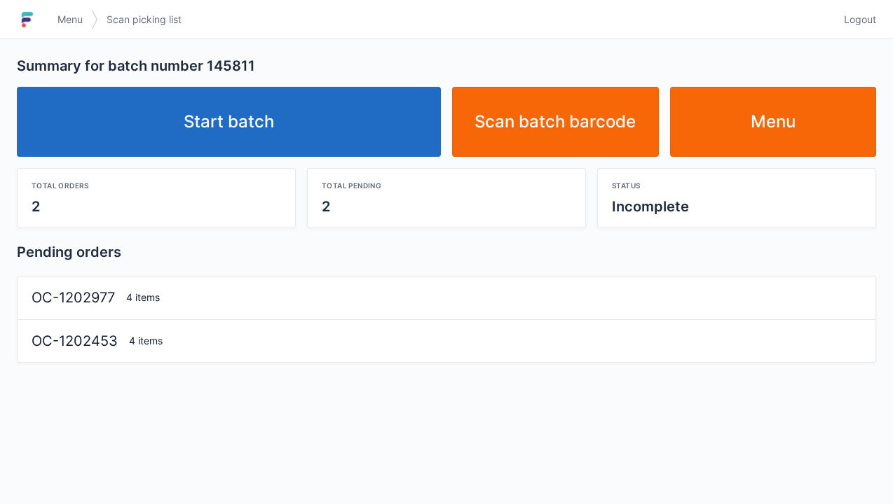
click at [358, 132] on link "Start batch" at bounding box center [229, 122] width 424 height 70
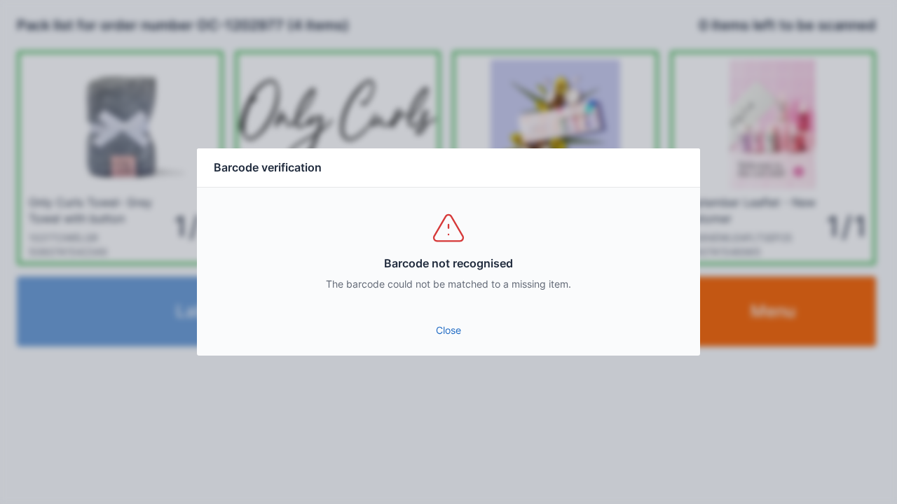
click at [447, 335] on link "Close" at bounding box center [448, 330] width 481 height 25
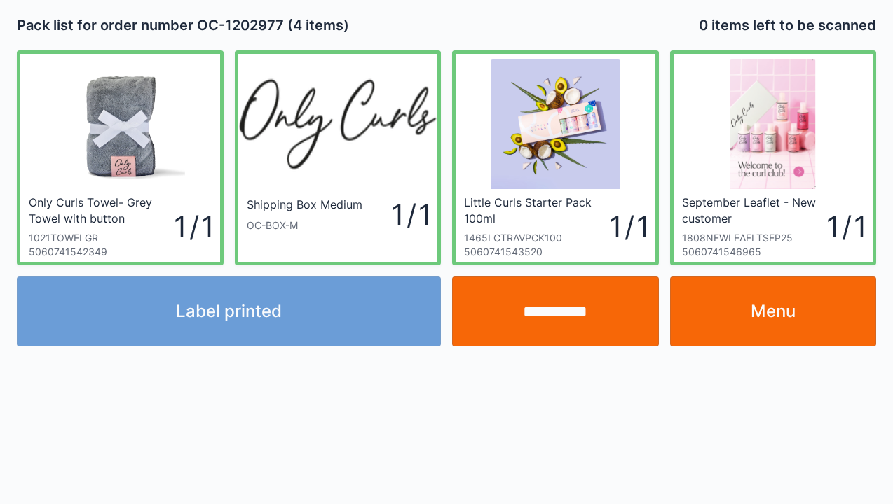
click at [782, 319] on link "Menu" at bounding box center [773, 312] width 207 height 70
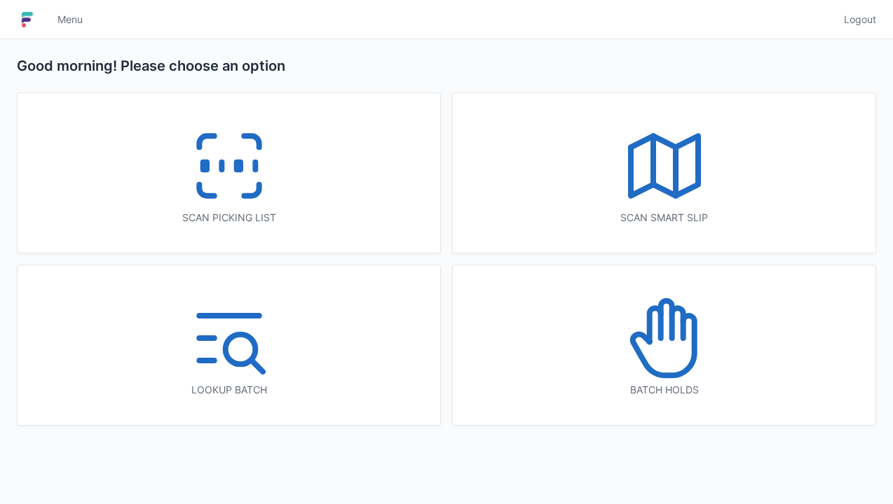
click at [262, 208] on icon at bounding box center [229, 166] width 90 height 90
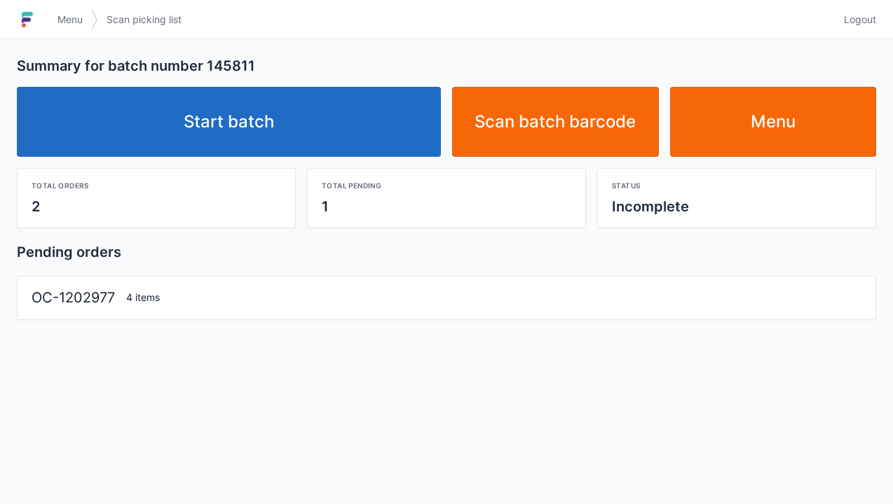
click at [370, 151] on link "Start batch" at bounding box center [229, 122] width 424 height 70
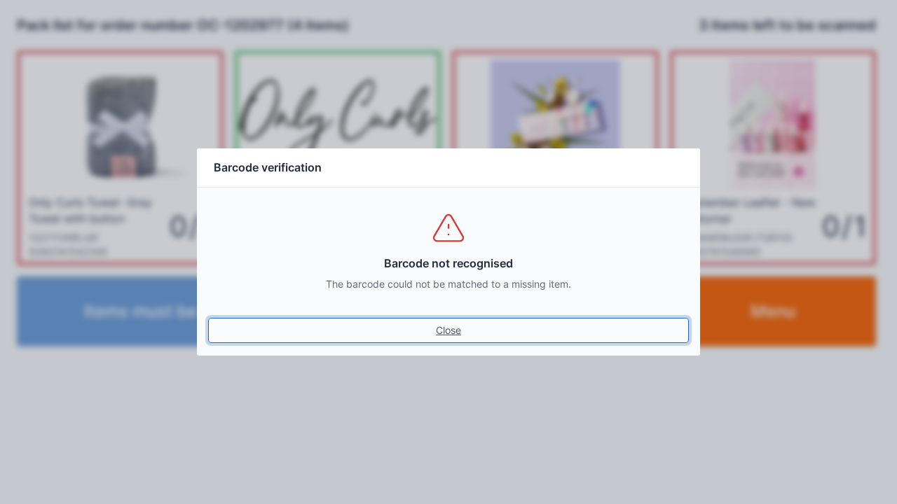
click at [453, 326] on link "Close" at bounding box center [448, 330] width 481 height 25
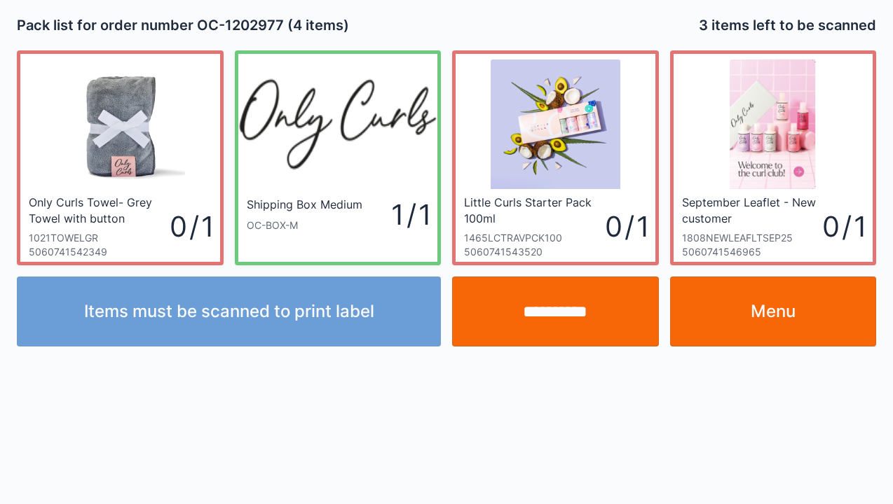
click at [758, 314] on link "Menu" at bounding box center [773, 312] width 207 height 70
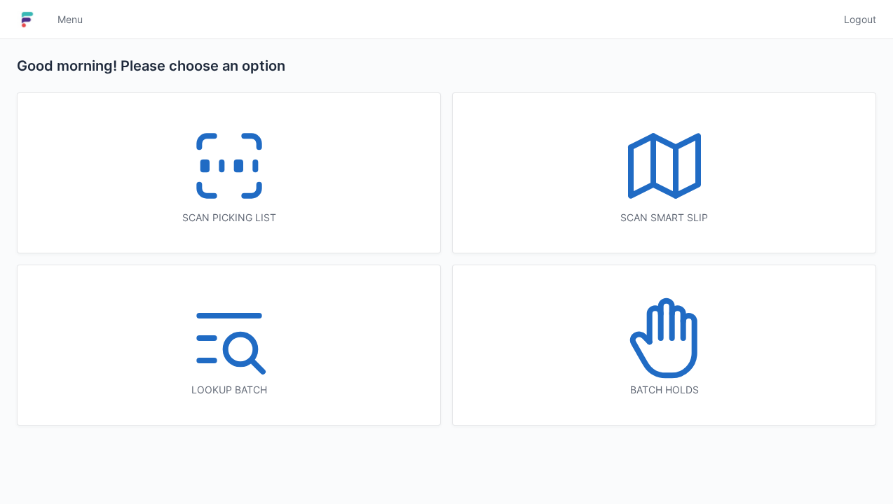
click at [262, 192] on icon at bounding box center [229, 166] width 90 height 90
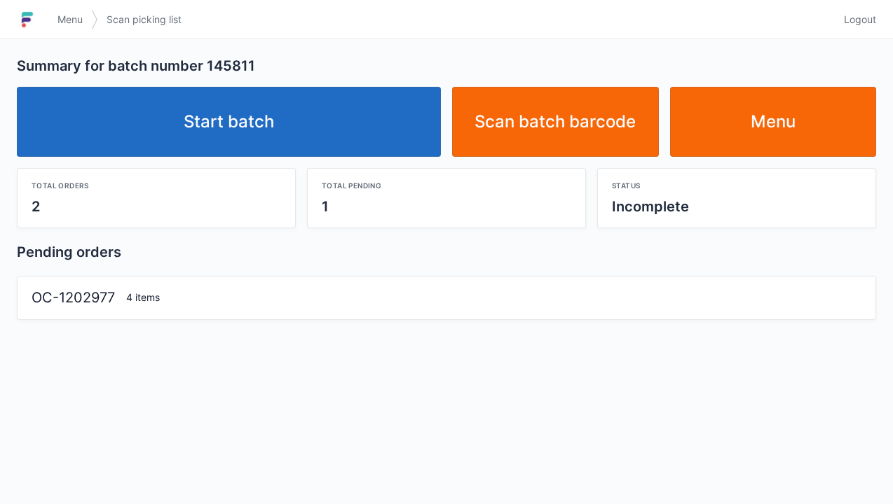
click at [321, 137] on link "Start batch" at bounding box center [229, 122] width 424 height 70
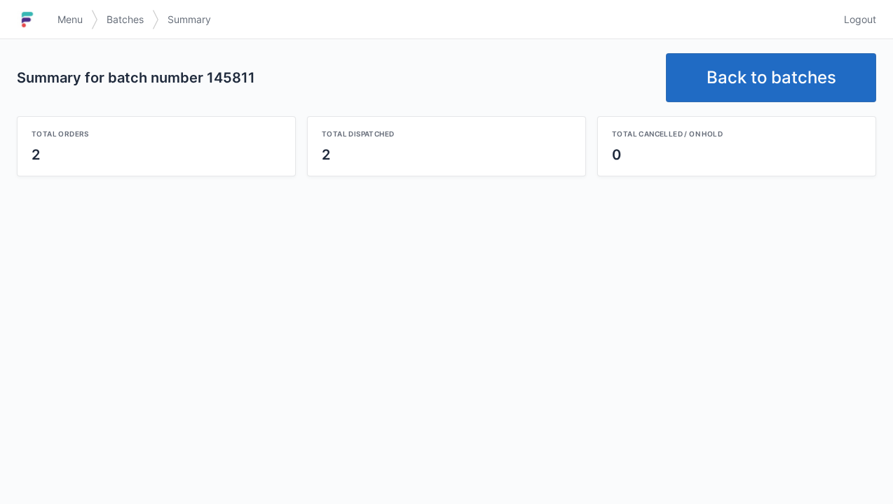
click at [773, 81] on link "Back to batches" at bounding box center [771, 77] width 210 height 49
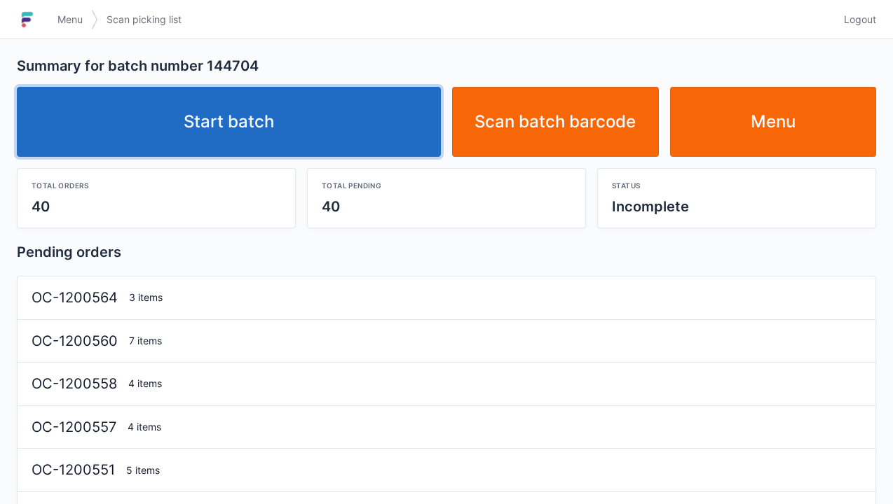
click at [392, 131] on link "Start batch" at bounding box center [229, 122] width 424 height 70
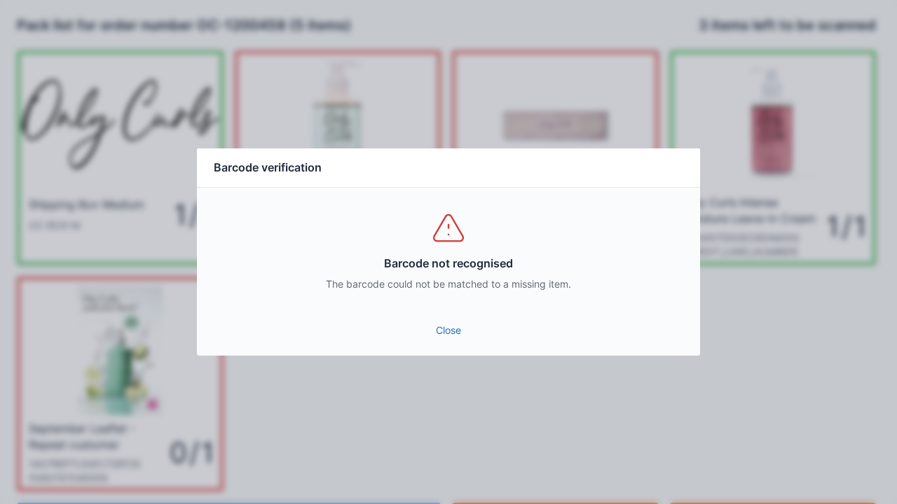
click at [456, 324] on link "Close" at bounding box center [448, 330] width 481 height 25
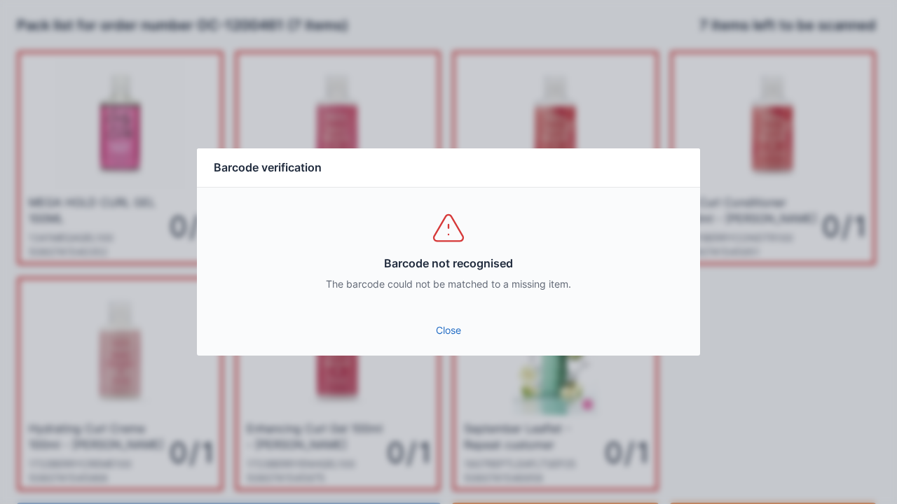
click at [457, 352] on div "Close" at bounding box center [448, 335] width 503 height 42
click at [439, 336] on link "Close" at bounding box center [448, 330] width 481 height 25
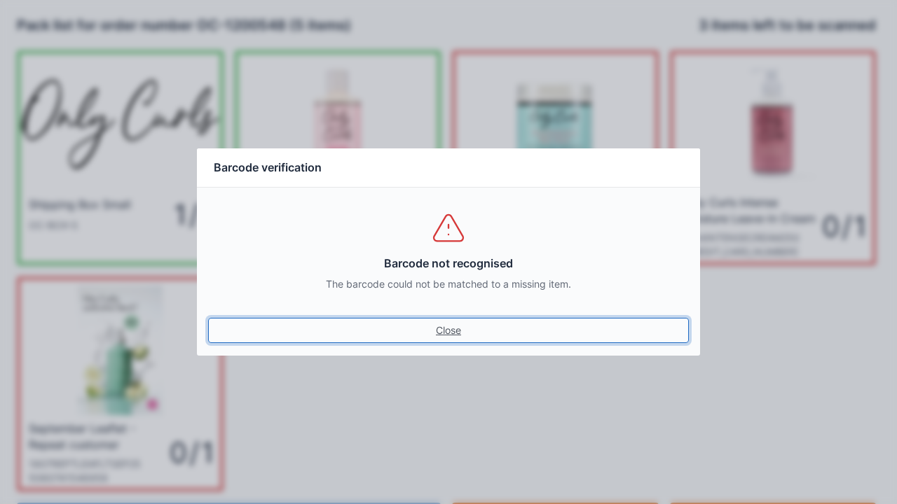
click at [472, 321] on link "Close" at bounding box center [448, 330] width 481 height 25
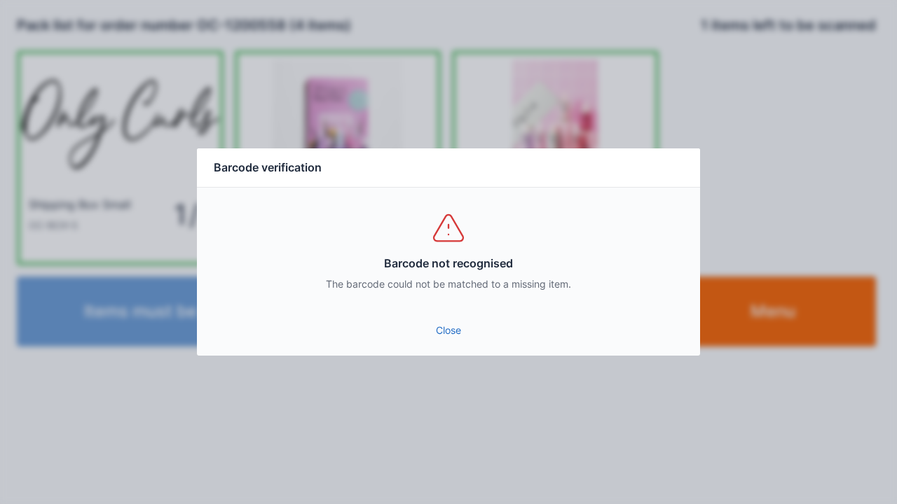
click at [442, 322] on link "Close" at bounding box center [448, 330] width 481 height 25
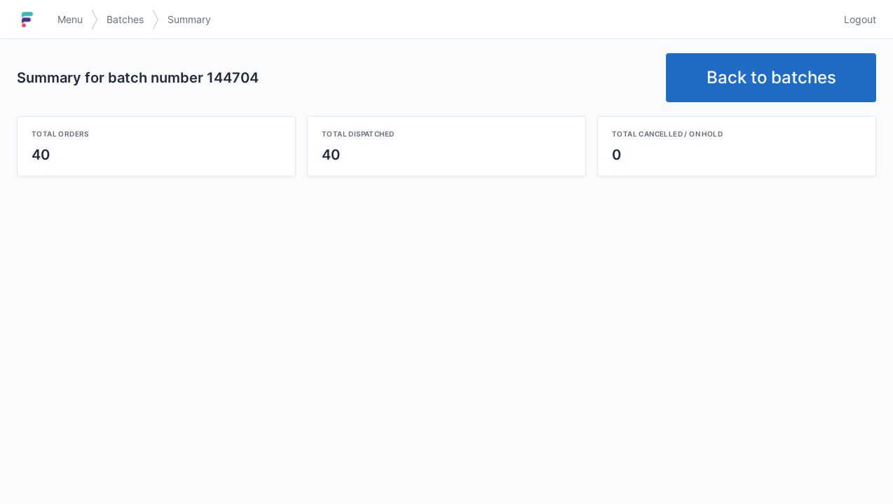
click at [797, 54] on link "Back to batches" at bounding box center [771, 77] width 210 height 49
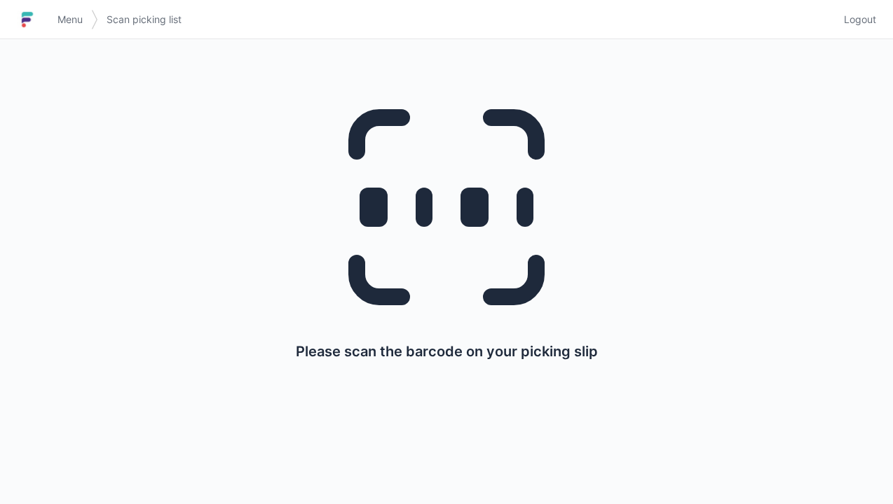
click at [851, 28] on link "Logout" at bounding box center [855, 19] width 41 height 25
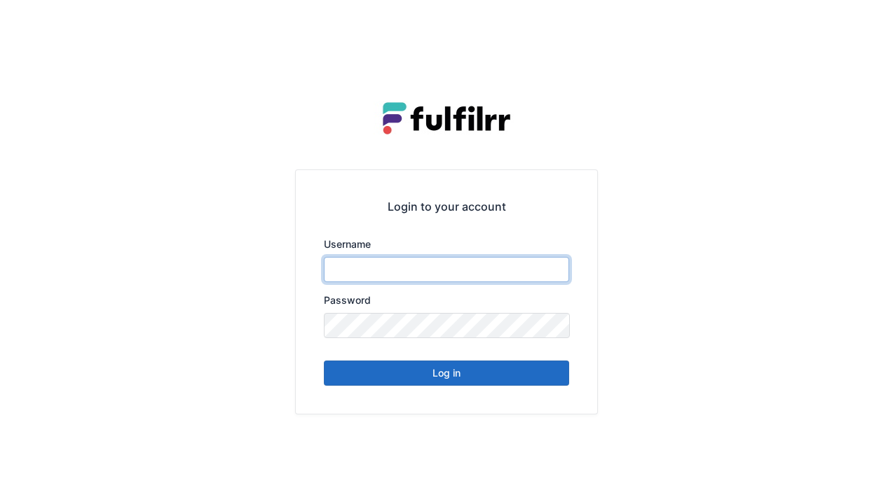
type input "******"
click at [531, 381] on button "Log in" at bounding box center [446, 373] width 245 height 25
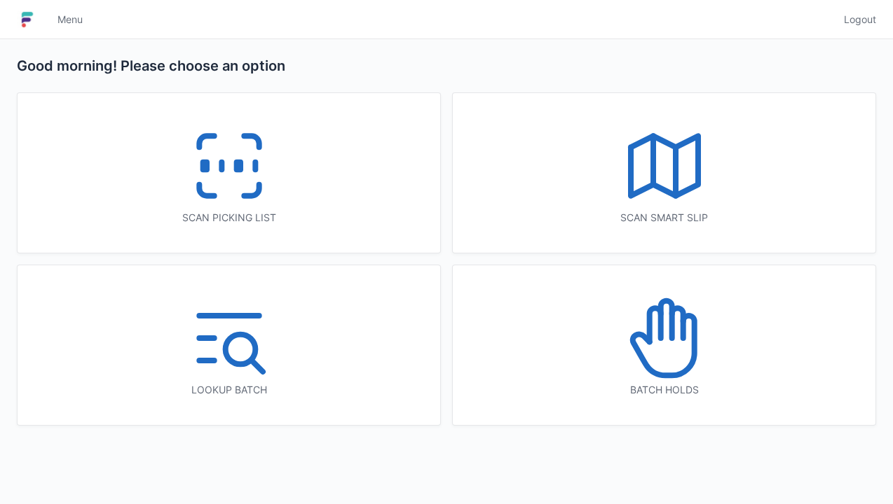
click at [258, 185] on icon at bounding box center [251, 190] width 15 height 11
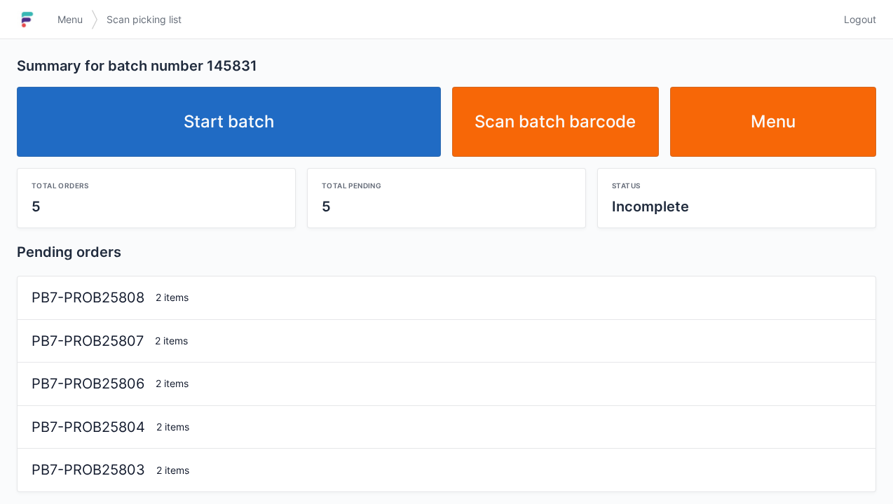
click at [373, 115] on link "Start batch" at bounding box center [229, 122] width 424 height 70
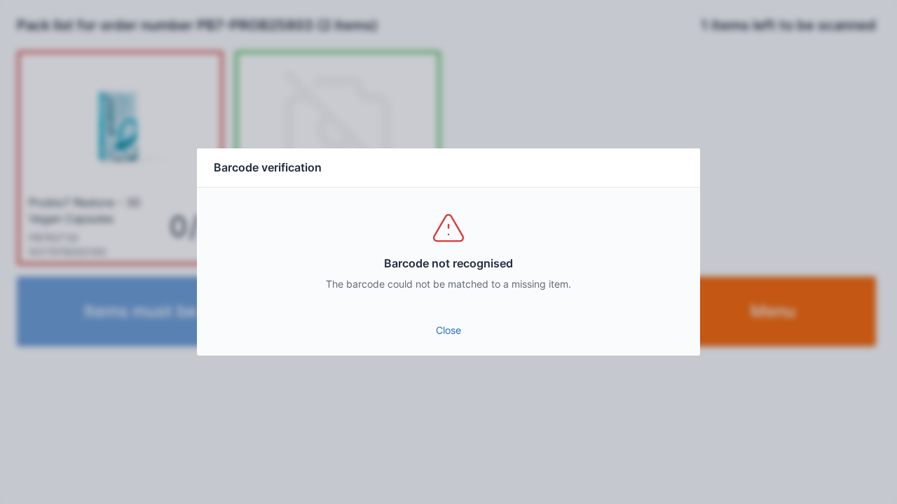
click at [464, 330] on link "Close" at bounding box center [448, 330] width 481 height 25
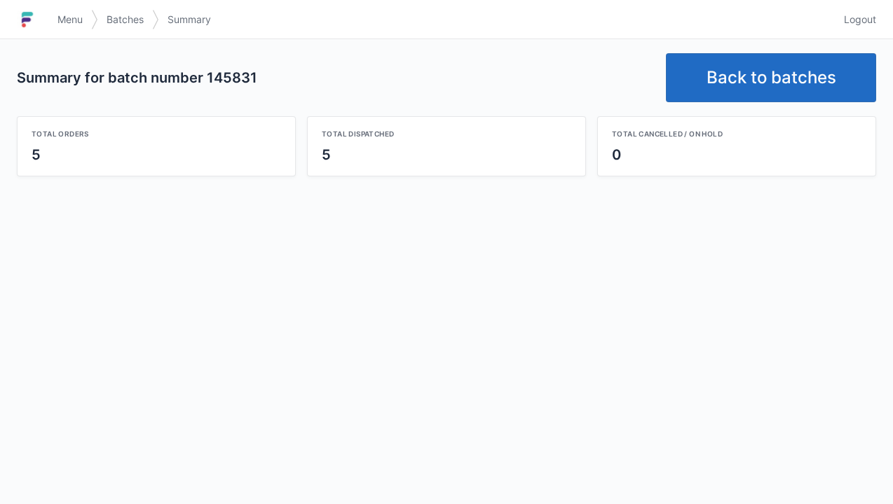
click at [782, 87] on link "Back to batches" at bounding box center [771, 77] width 210 height 49
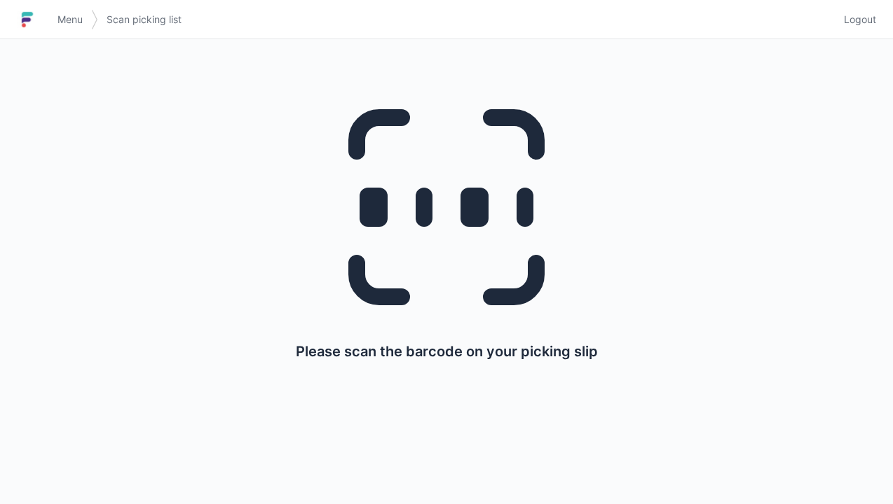
click at [865, 26] on span "Logout" at bounding box center [860, 20] width 32 height 14
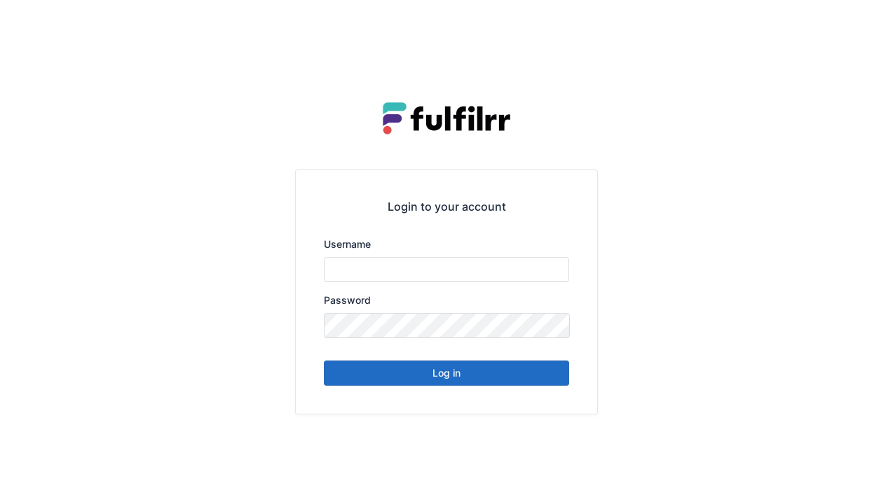
type input "******"
click at [528, 383] on button "Log in" at bounding box center [446, 373] width 245 height 25
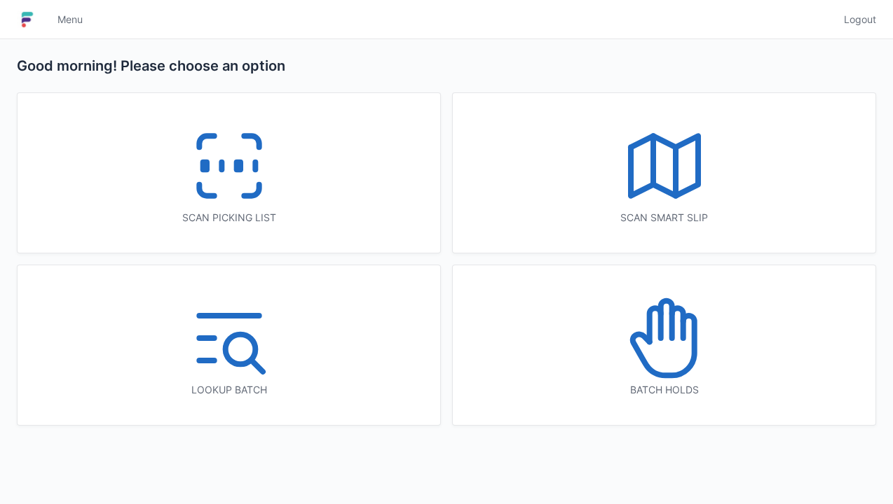
click at [251, 207] on icon at bounding box center [229, 166] width 90 height 90
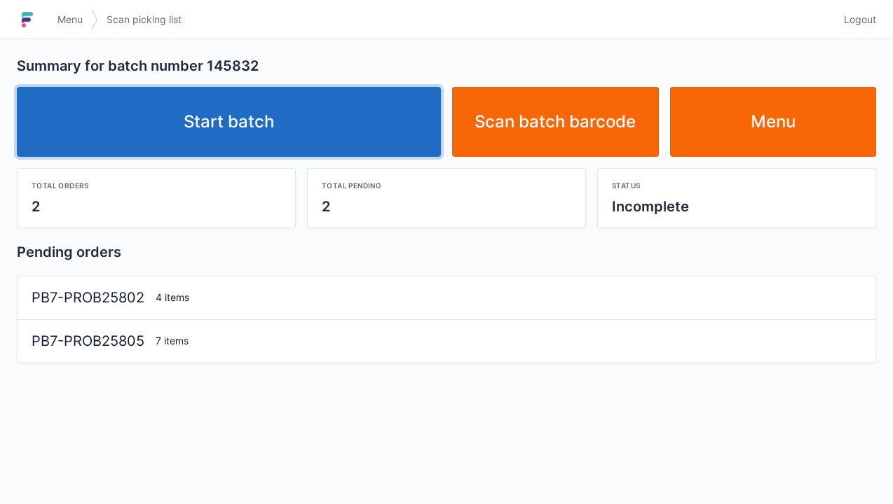
click at [329, 142] on link "Start batch" at bounding box center [229, 122] width 424 height 70
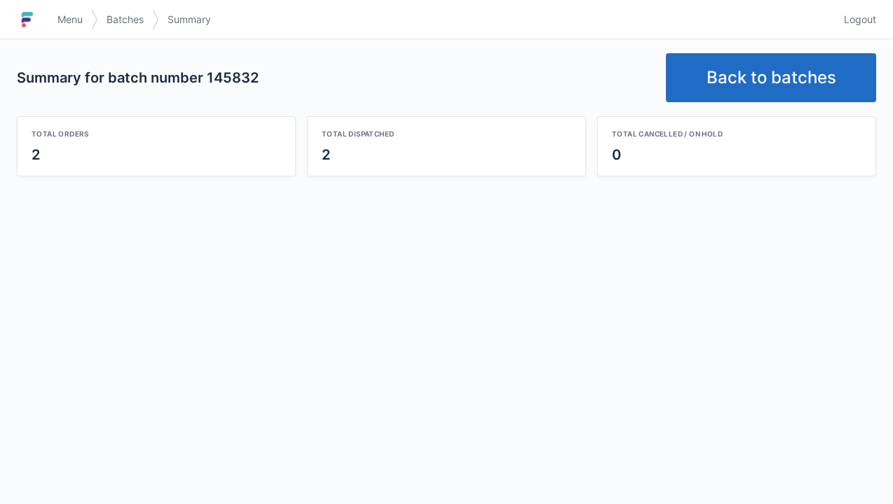
click at [776, 77] on link "Back to batches" at bounding box center [771, 77] width 210 height 49
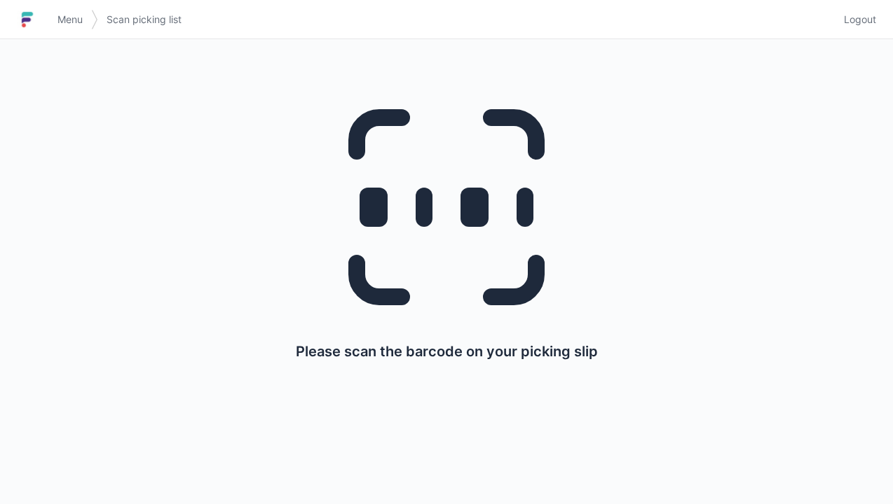
click at [867, 16] on span "Logout" at bounding box center [860, 20] width 32 height 14
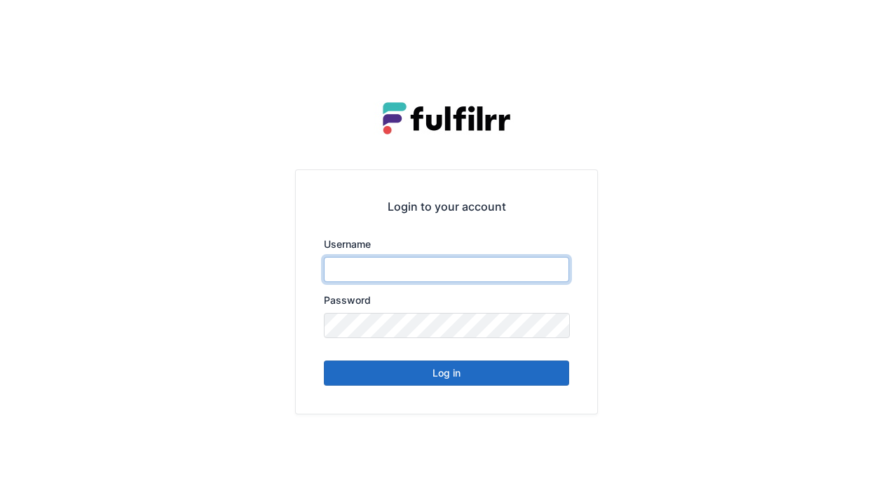
type input "******"
click at [535, 373] on button "Log in" at bounding box center [446, 373] width 245 height 25
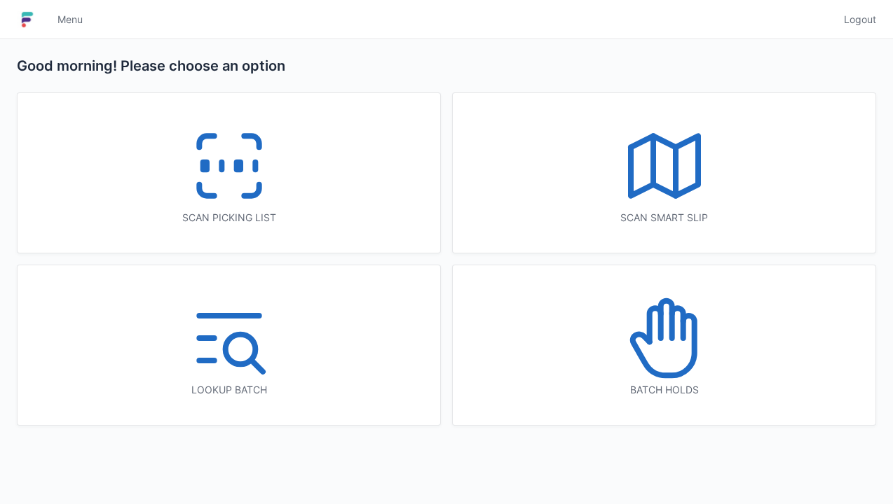
click at [272, 188] on icon at bounding box center [229, 166] width 90 height 90
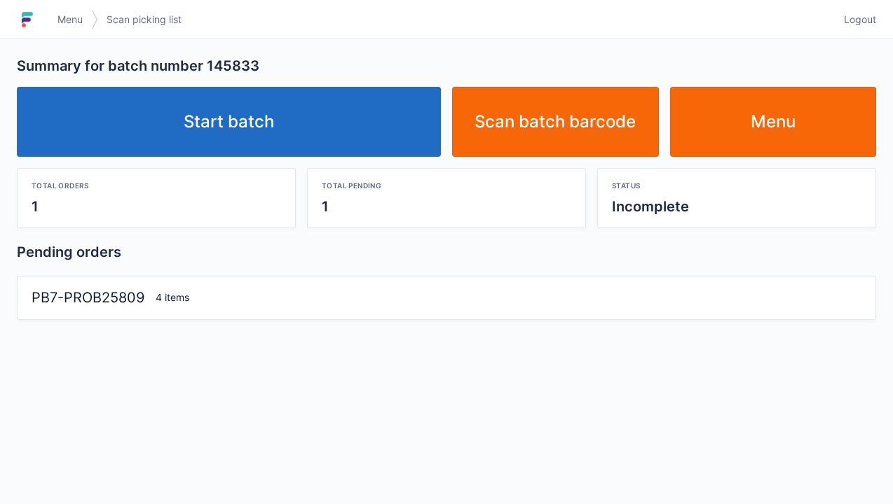
click at [322, 147] on link "Start batch" at bounding box center [229, 122] width 424 height 70
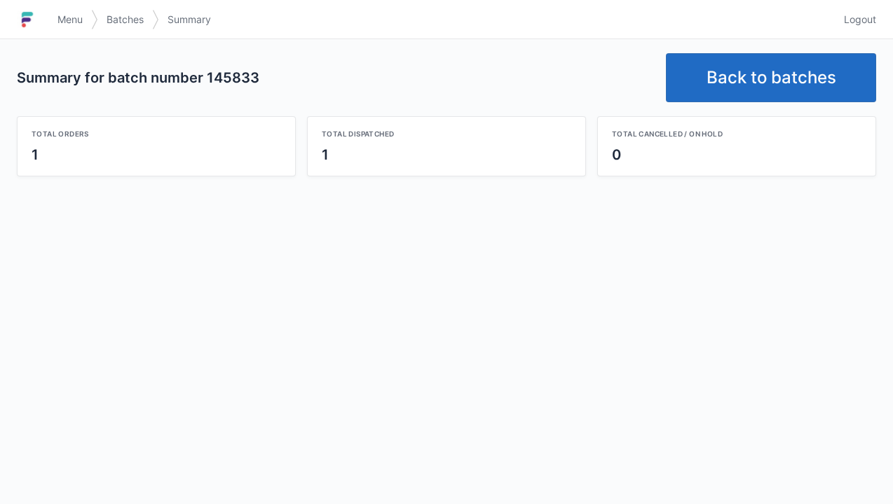
click at [790, 82] on link "Back to batches" at bounding box center [771, 77] width 210 height 49
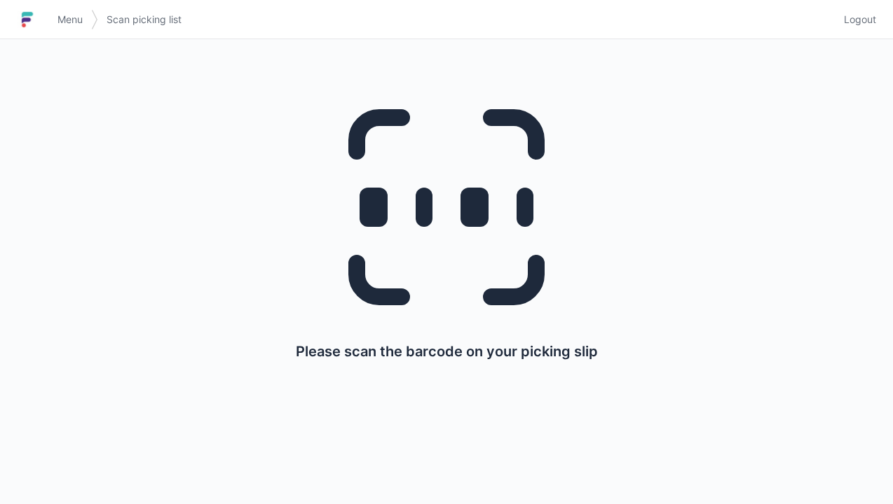
click at [853, 20] on span "Logout" at bounding box center [860, 20] width 32 height 14
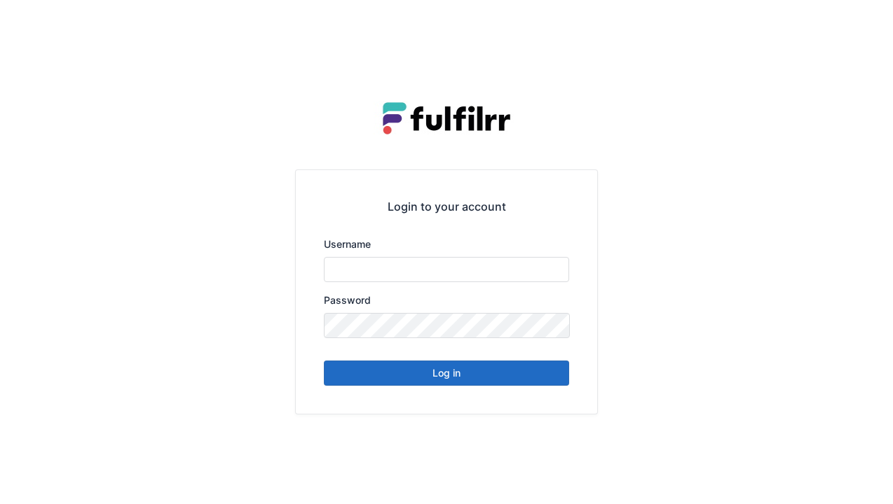
type input "******"
click at [488, 383] on button "Log in" at bounding box center [446, 373] width 245 height 25
